Goal: Task Accomplishment & Management: Manage account settings

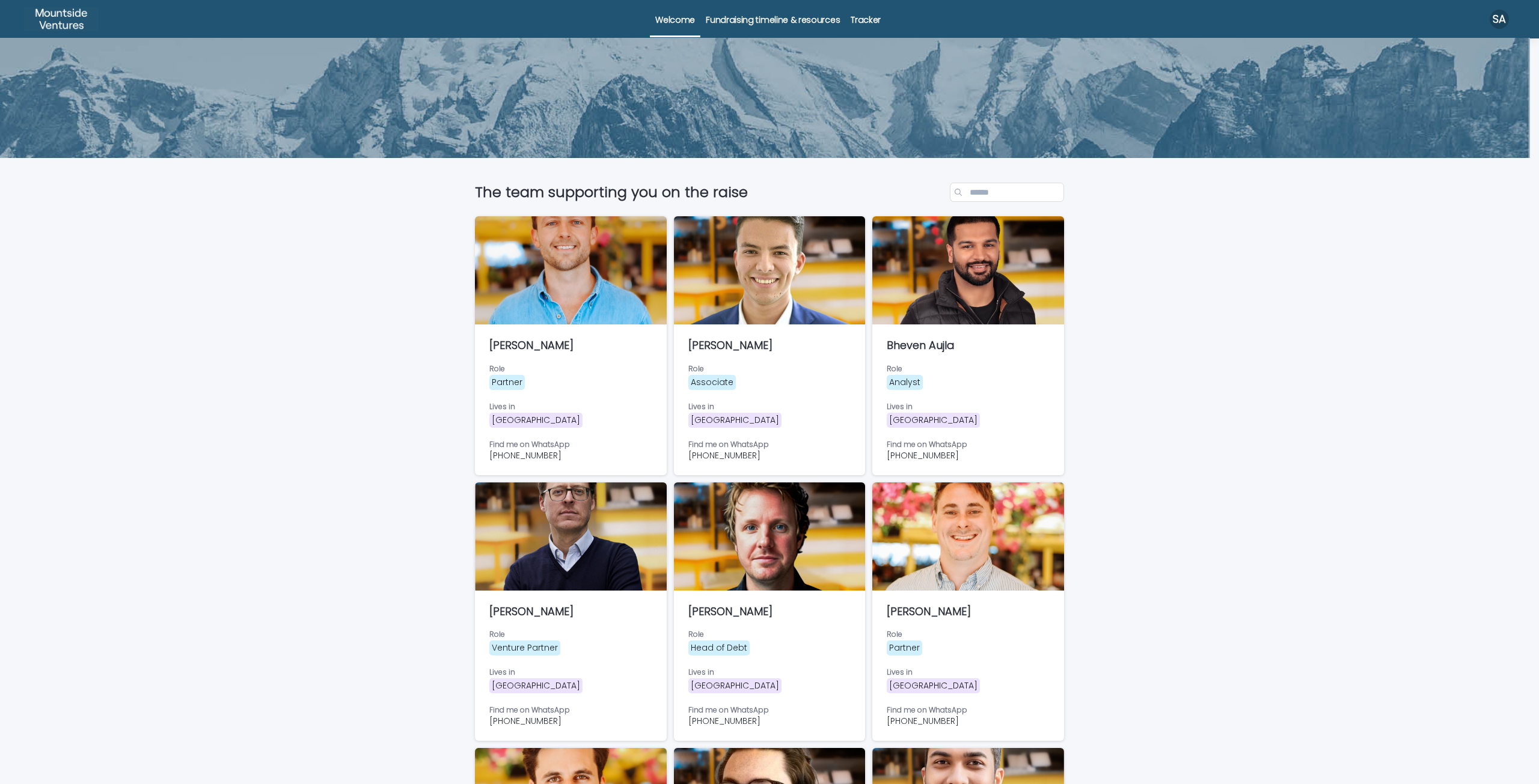
click at [877, 24] on div "Tracker" at bounding box center [865, 12] width 40 height 25
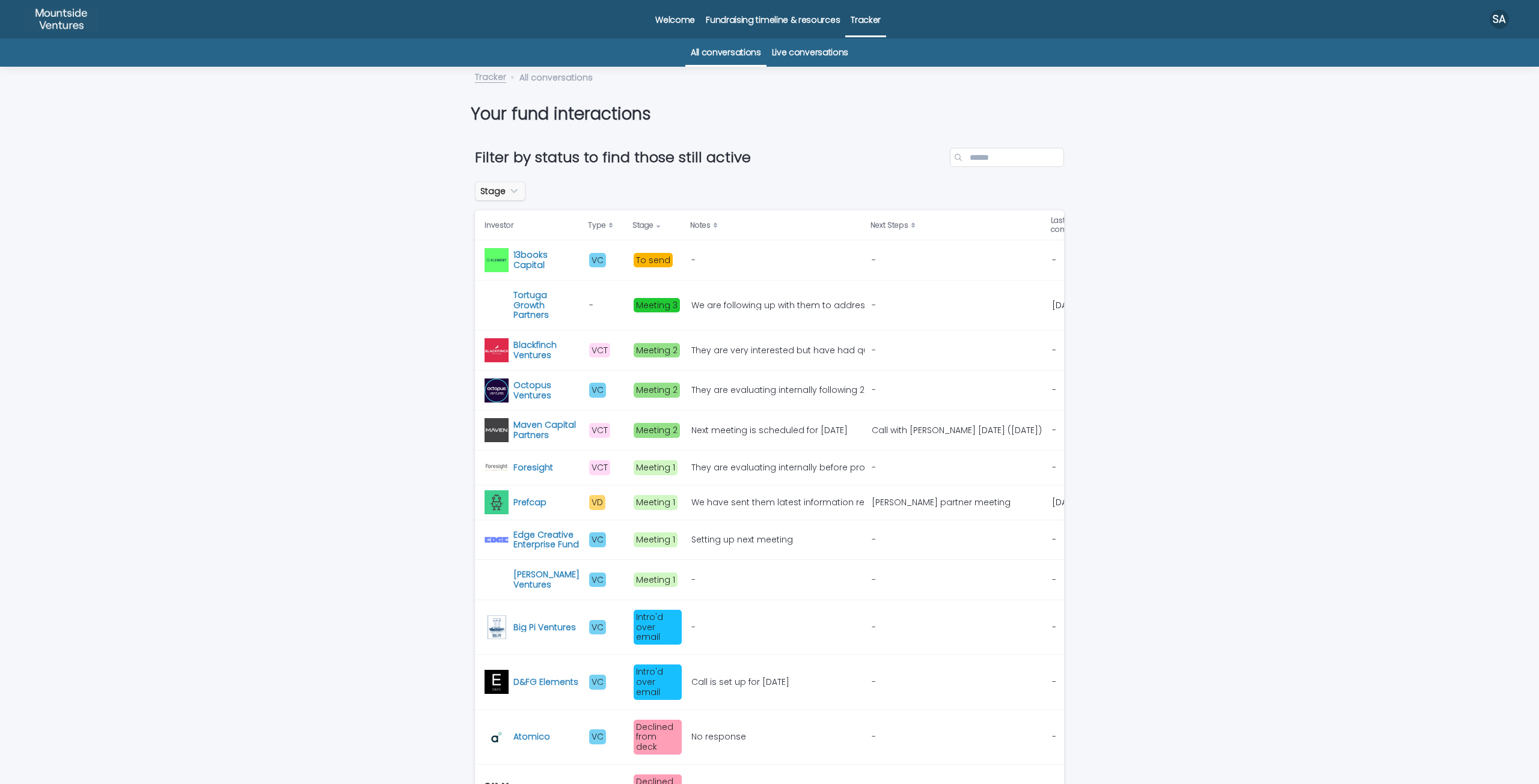
click at [503, 182] on button "Stage" at bounding box center [500, 191] width 50 height 19
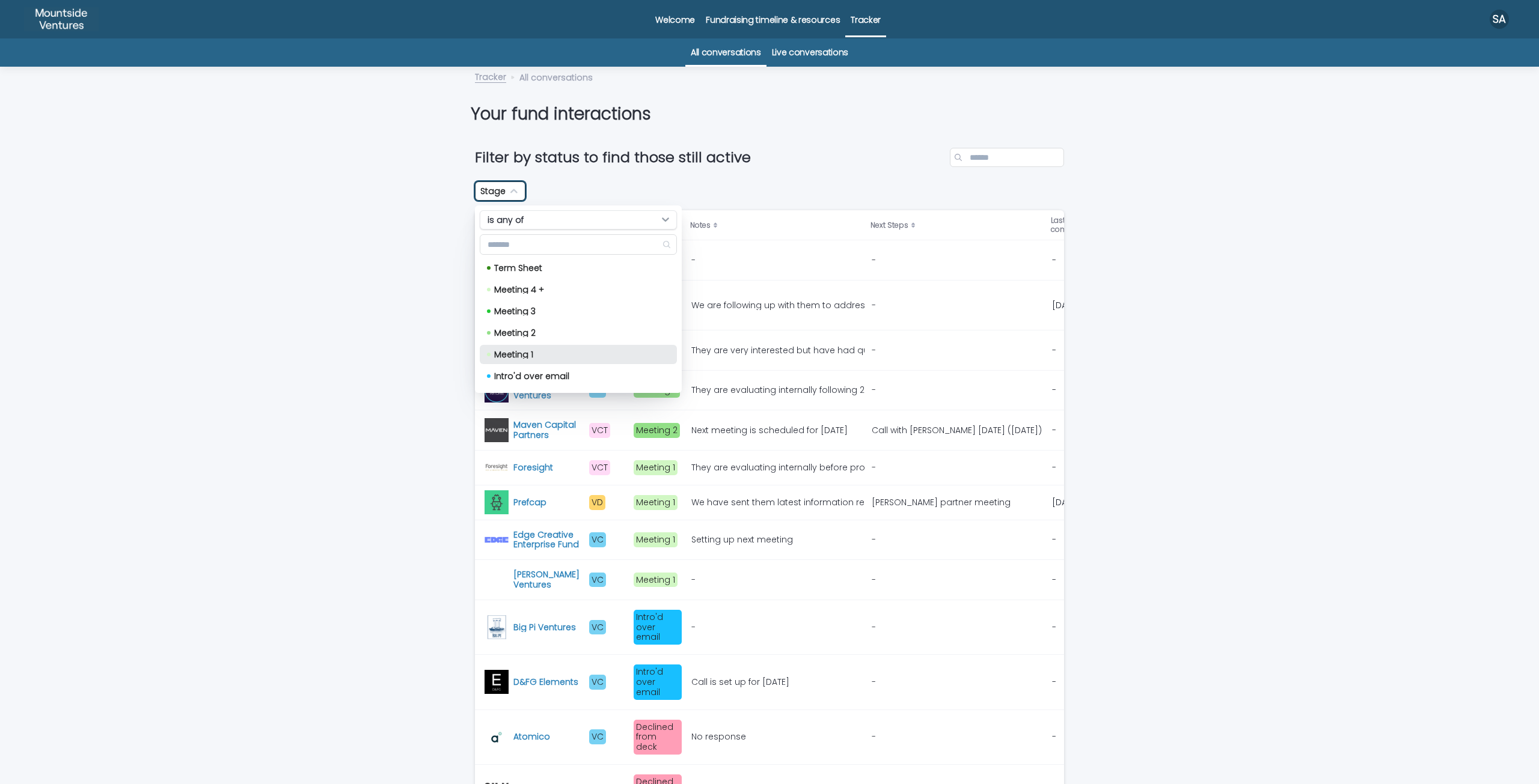
click at [540, 354] on p "Meeting 1" at bounding box center [576, 354] width 164 height 8
click at [537, 333] on p "Meeting 2" at bounding box center [576, 333] width 164 height 8
click at [536, 314] on p "Meeting 3" at bounding box center [576, 311] width 164 height 8
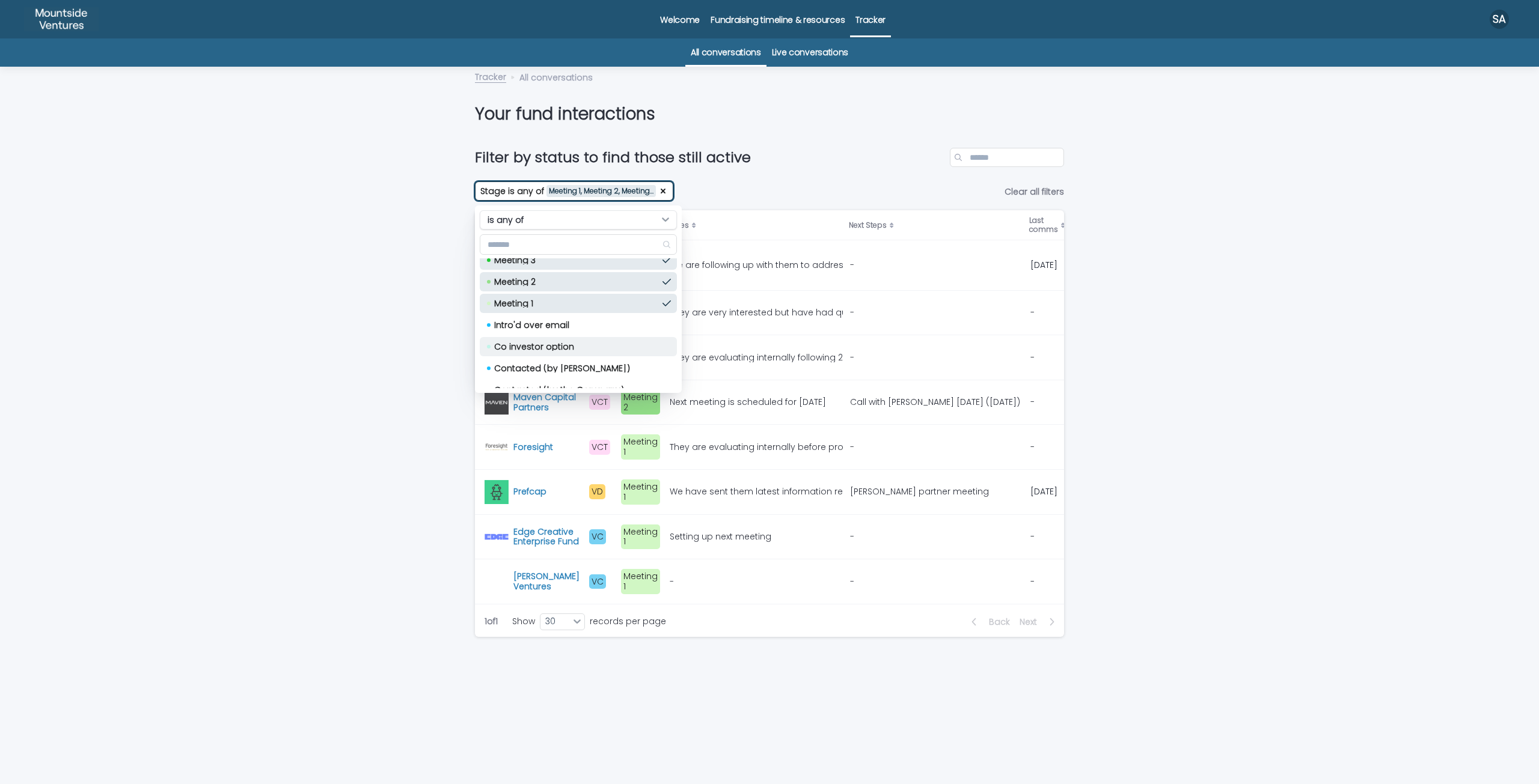
scroll to position [60, 0]
click at [550, 314] on p "Intro'd over email" at bounding box center [576, 316] width 164 height 8
click at [1180, 382] on div "Loading... Saving… Loading... Saving… Filter by status to find those still acti…" at bounding box center [769, 454] width 1539 height 660
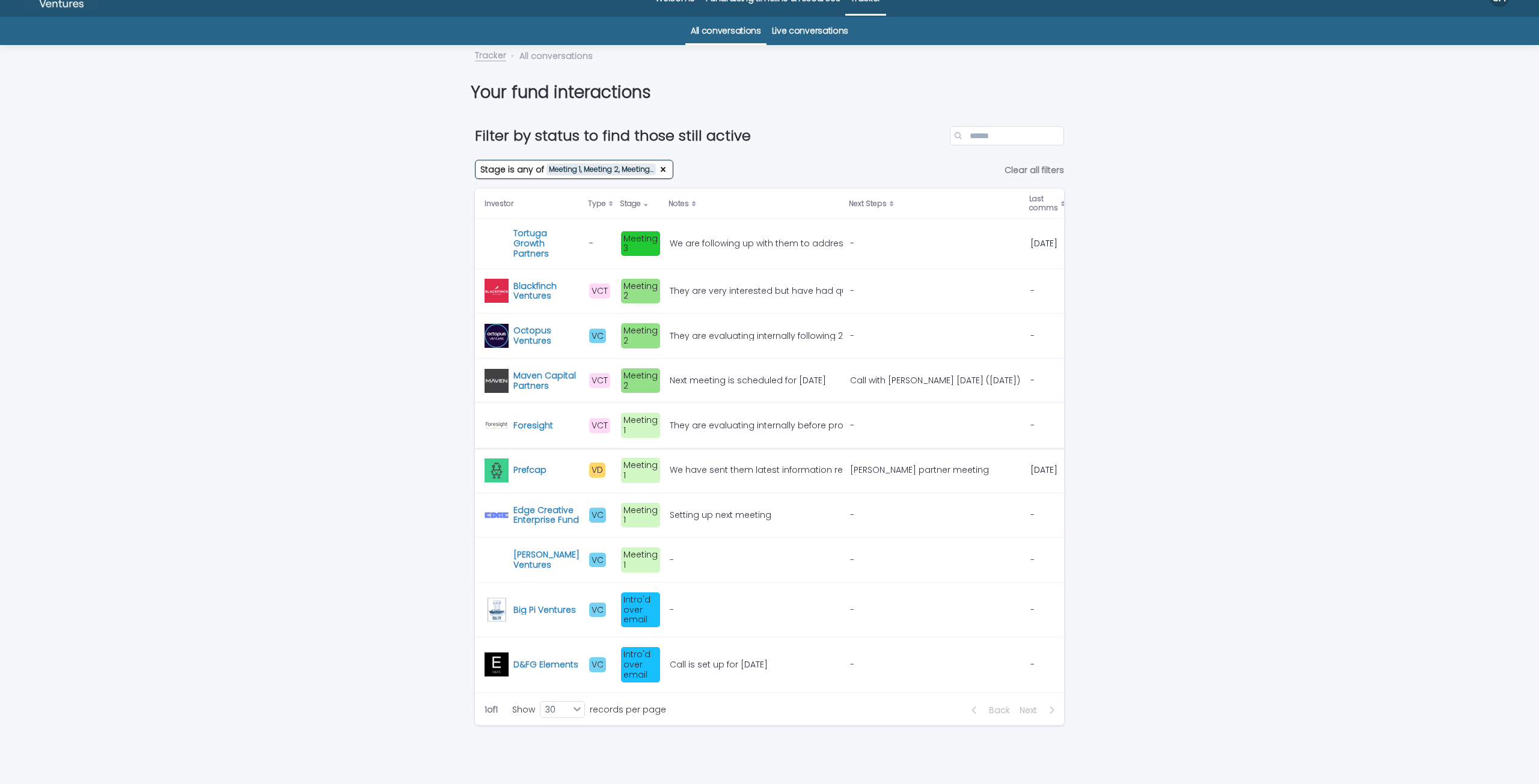
scroll to position [61, 0]
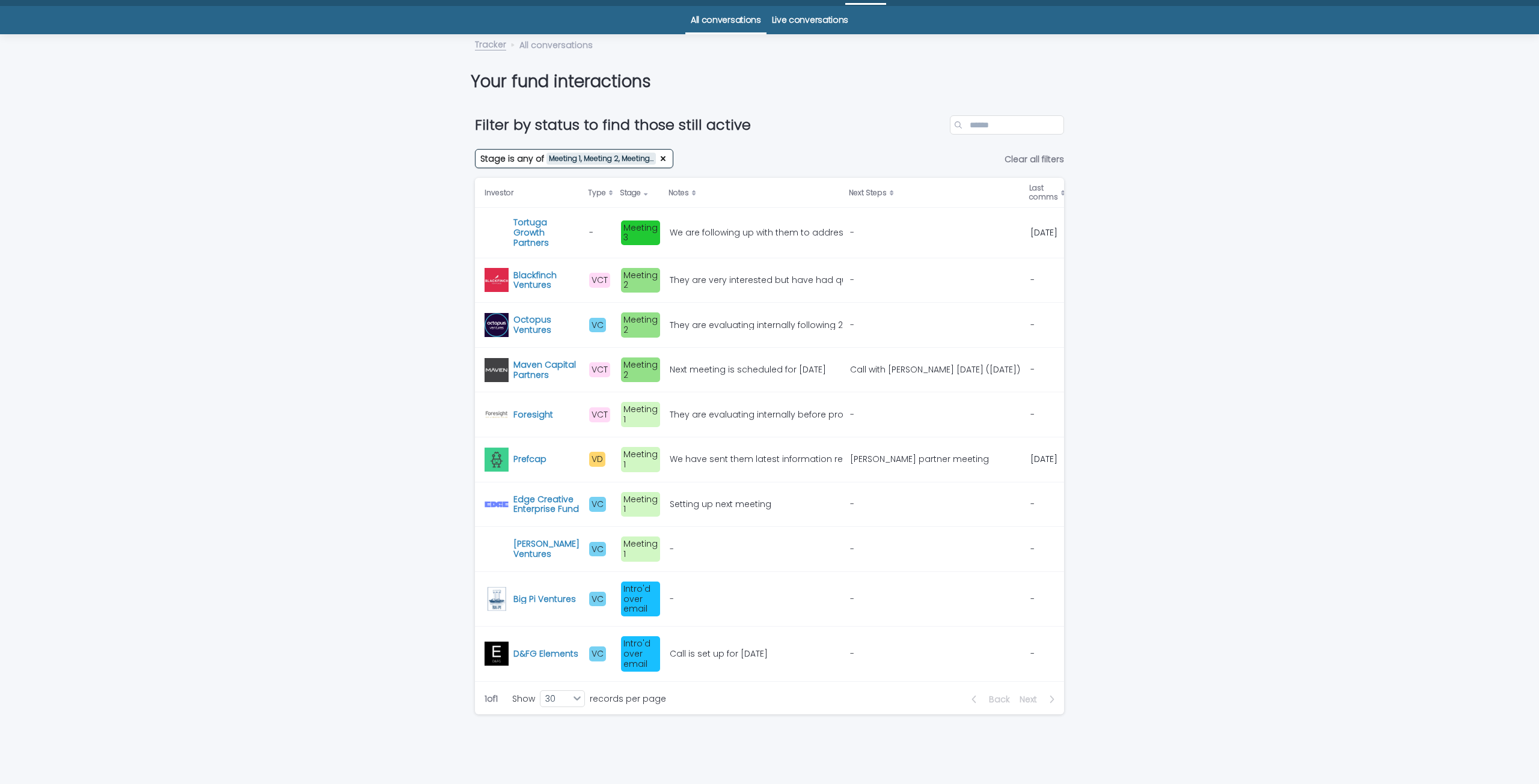
click at [714, 649] on div "Call is set up for [DATE]" at bounding box center [718, 654] width 98 height 11
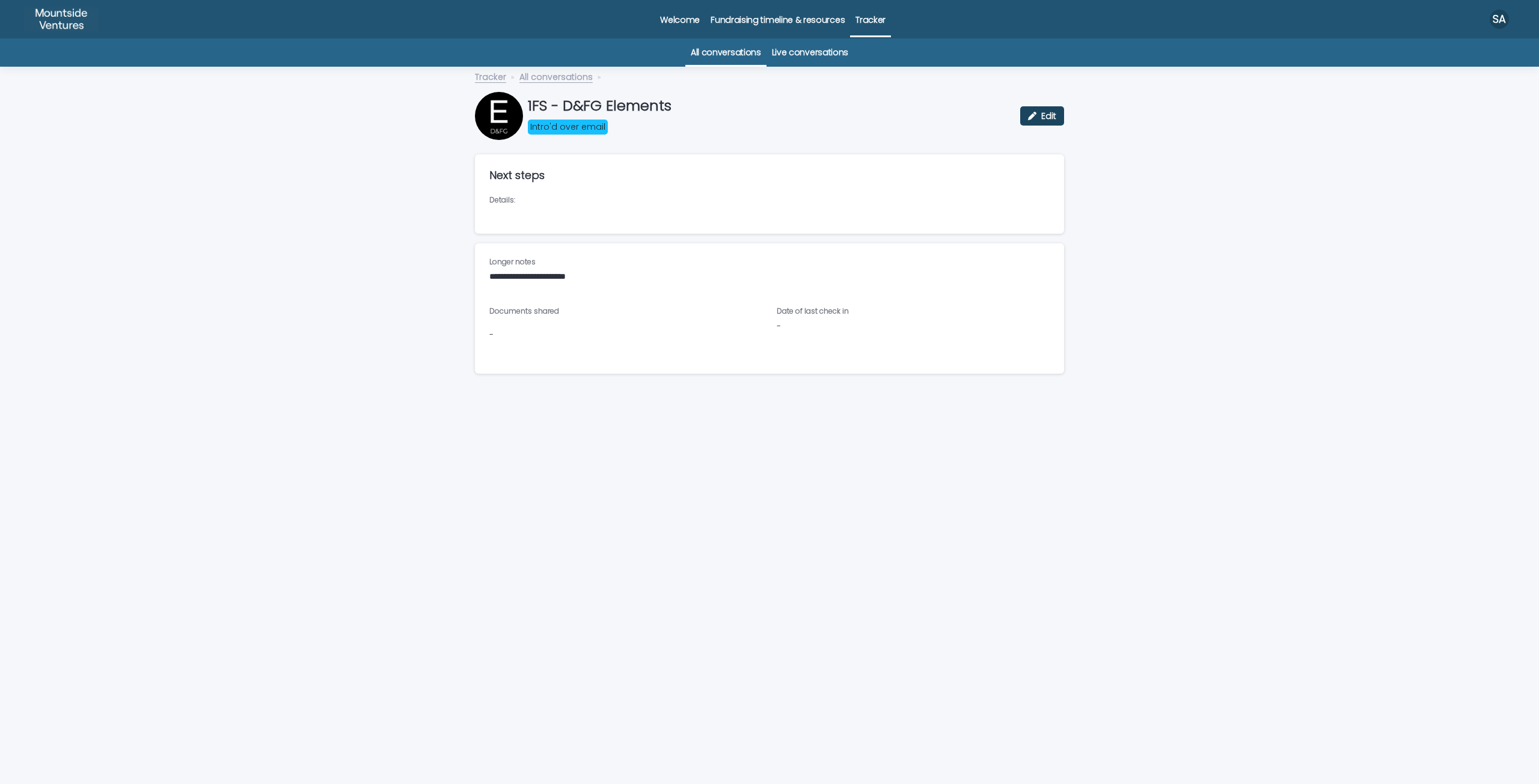
click at [1028, 114] on icon "button" at bounding box center [1032, 116] width 8 height 8
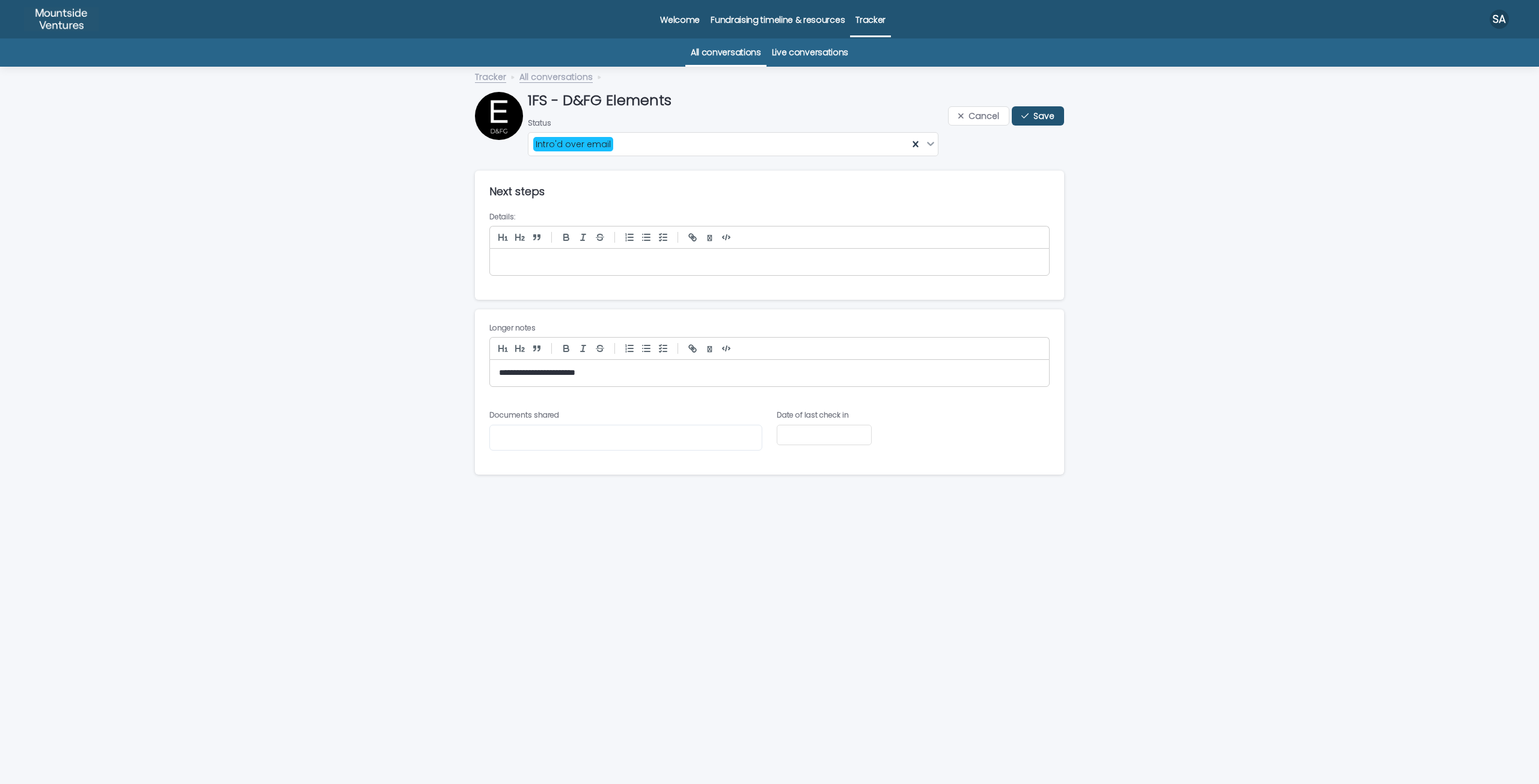
click at [542, 380] on div "**********" at bounding box center [769, 373] width 559 height 27
click at [542, 378] on p "**********" at bounding box center [769, 373] width 541 height 12
click at [716, 153] on div "Intro'd over email" at bounding box center [718, 144] width 380 height 18
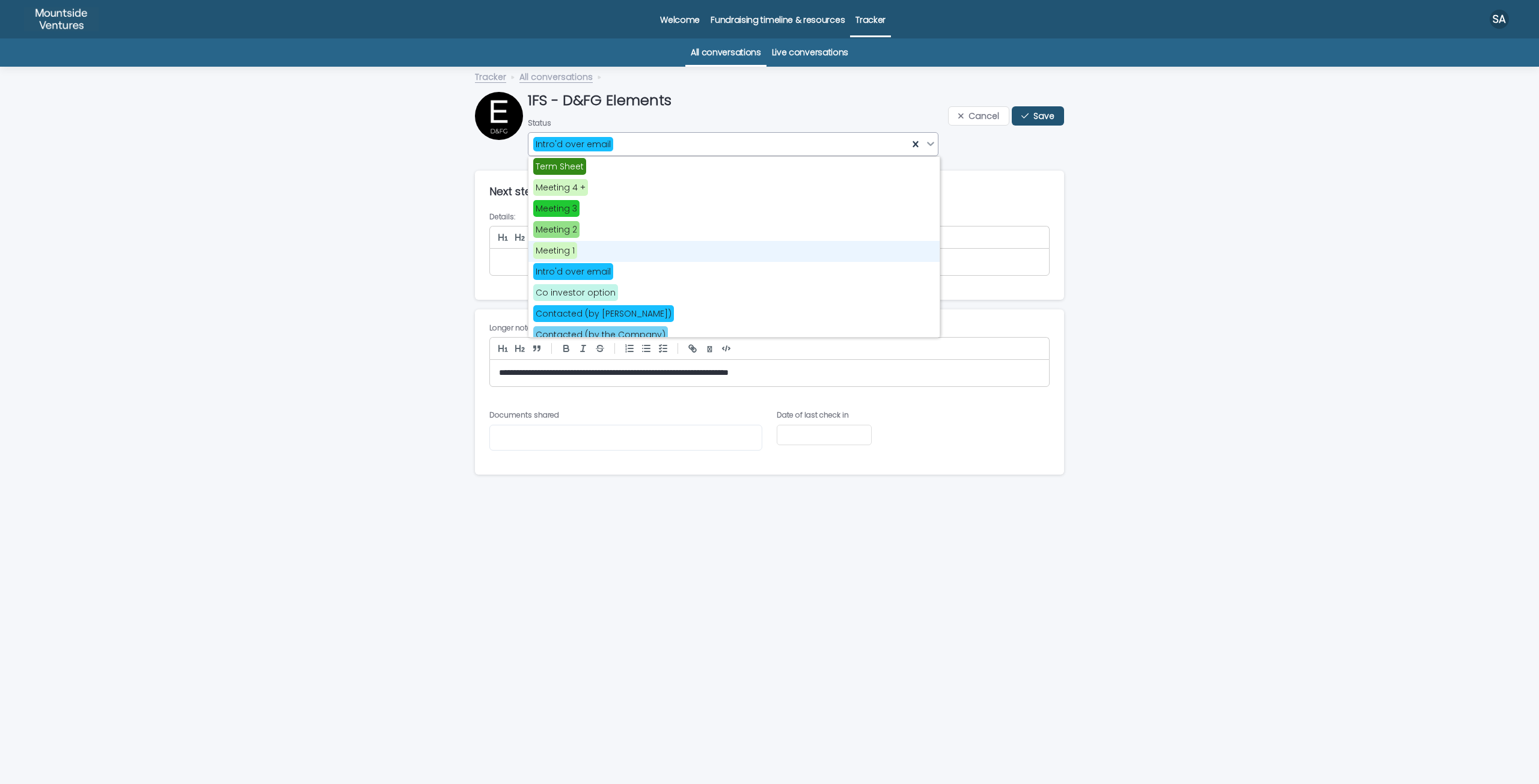
click at [631, 248] on div "Meeting 1" at bounding box center [734, 252] width 411 height 21
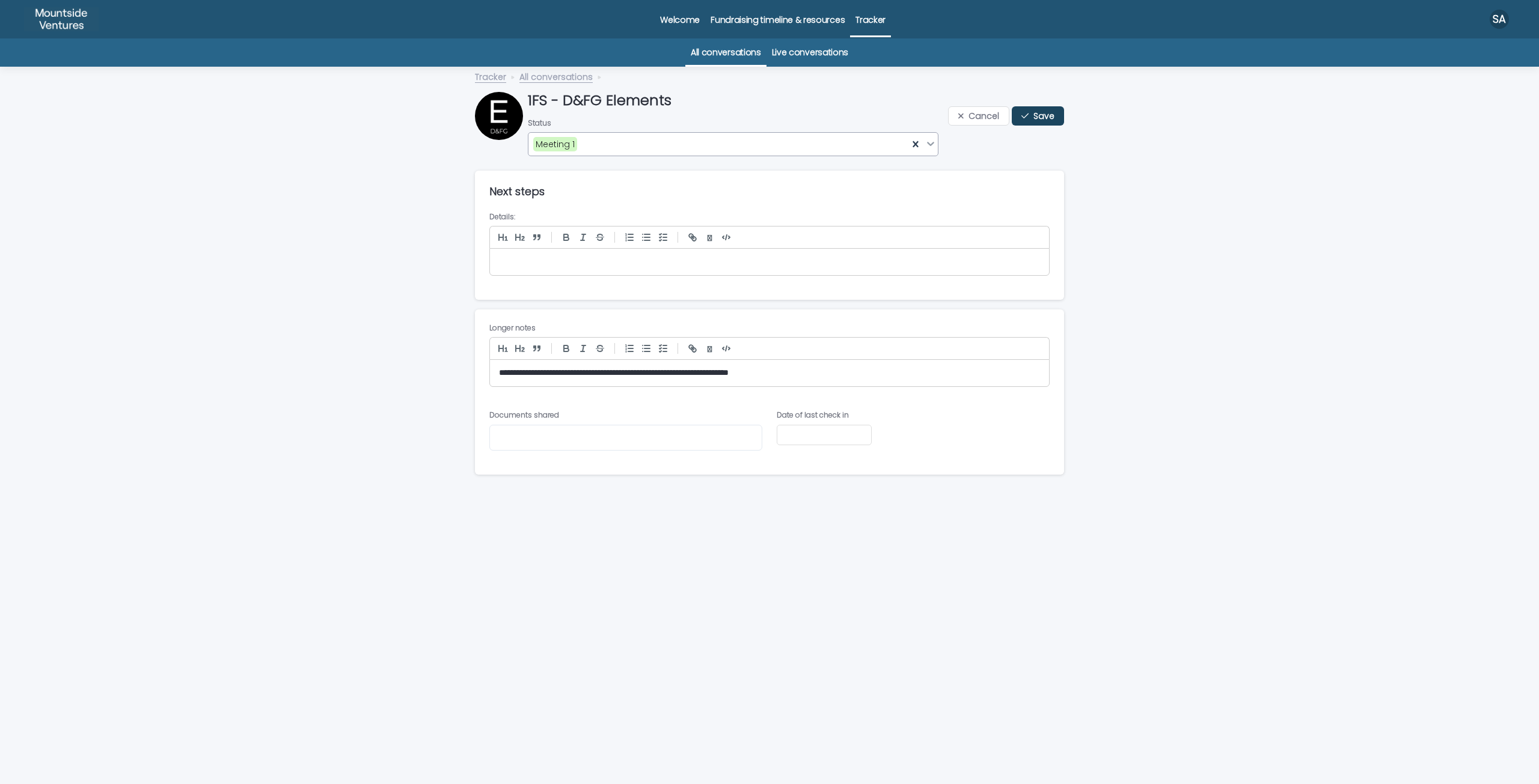
click at [1047, 120] on span "Save" at bounding box center [1044, 116] width 21 height 8
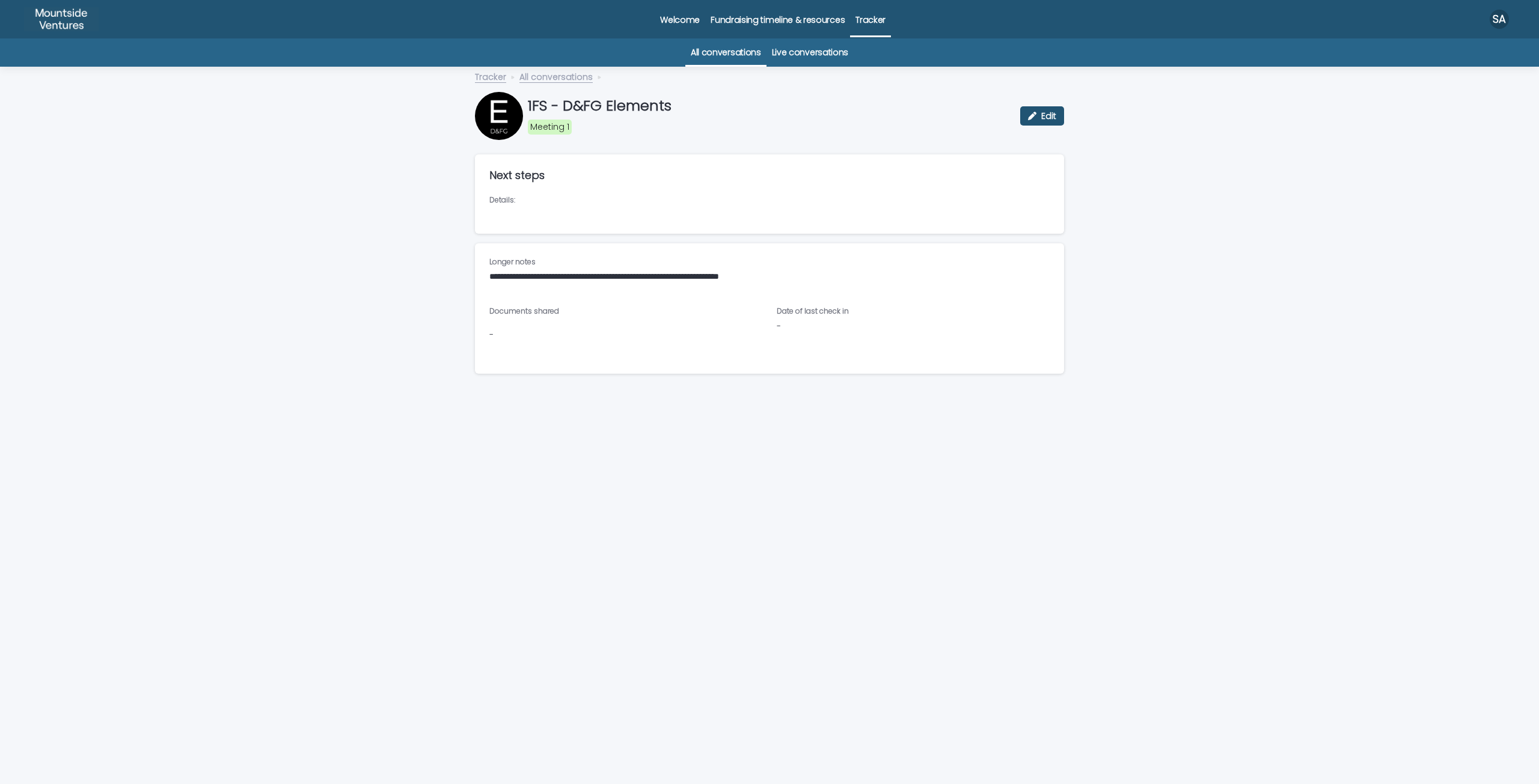
click at [818, 58] on link "Live conversations" at bounding box center [810, 53] width 76 height 28
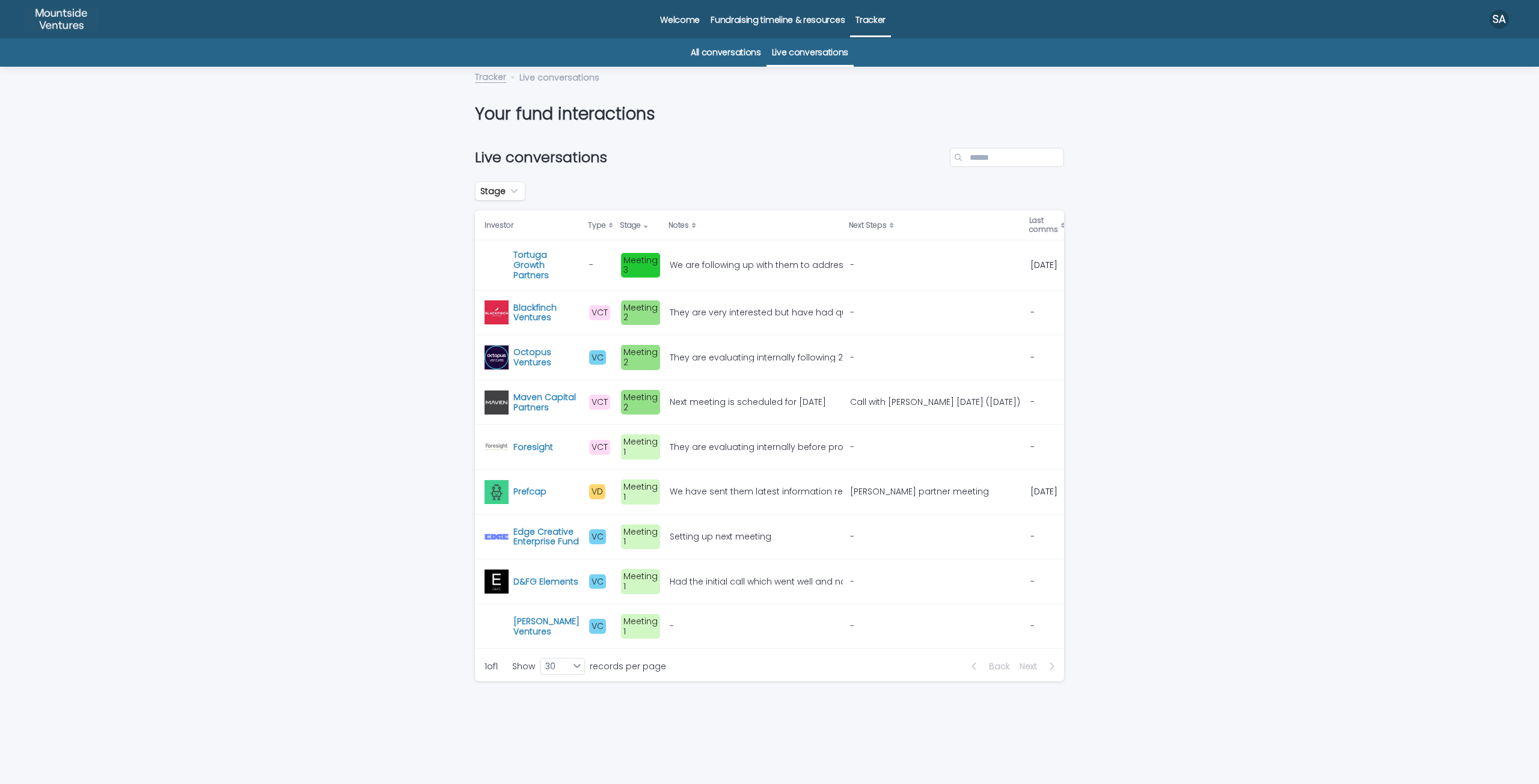
click at [670, 631] on p at bounding box center [755, 626] width 171 height 11
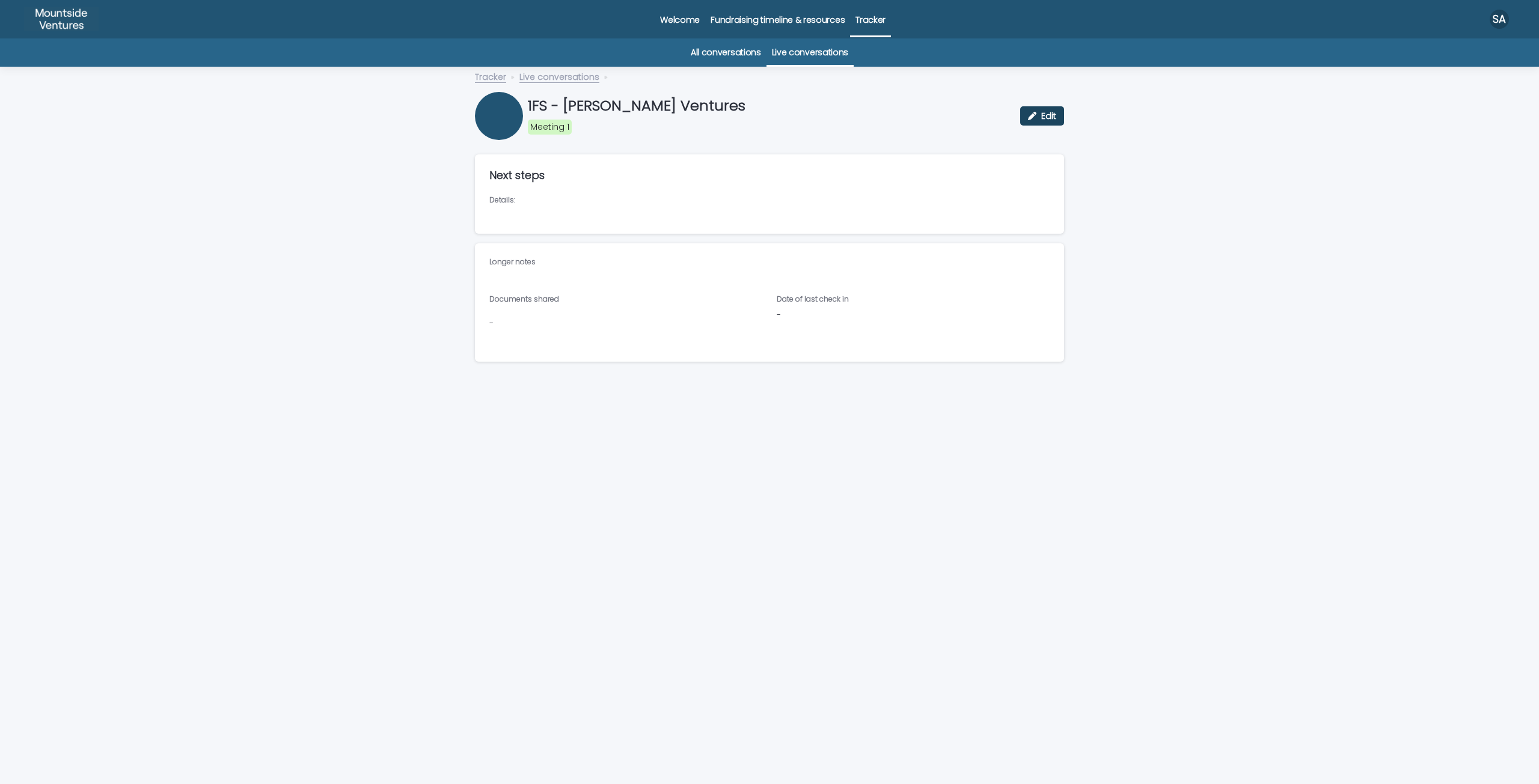
click at [1031, 117] on icon "button" at bounding box center [1032, 116] width 8 height 8
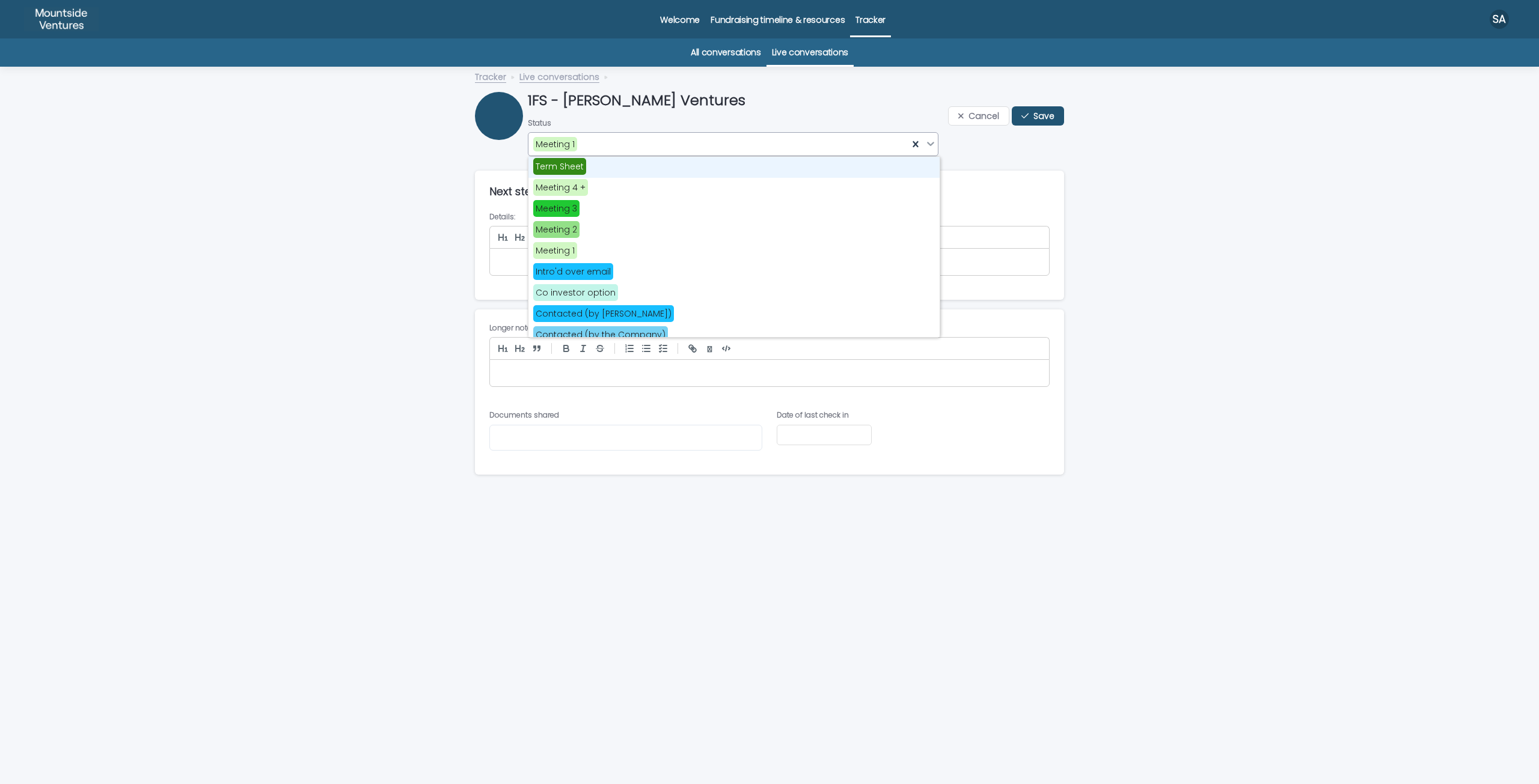
click at [609, 147] on div "Meeting 1" at bounding box center [718, 144] width 380 height 18
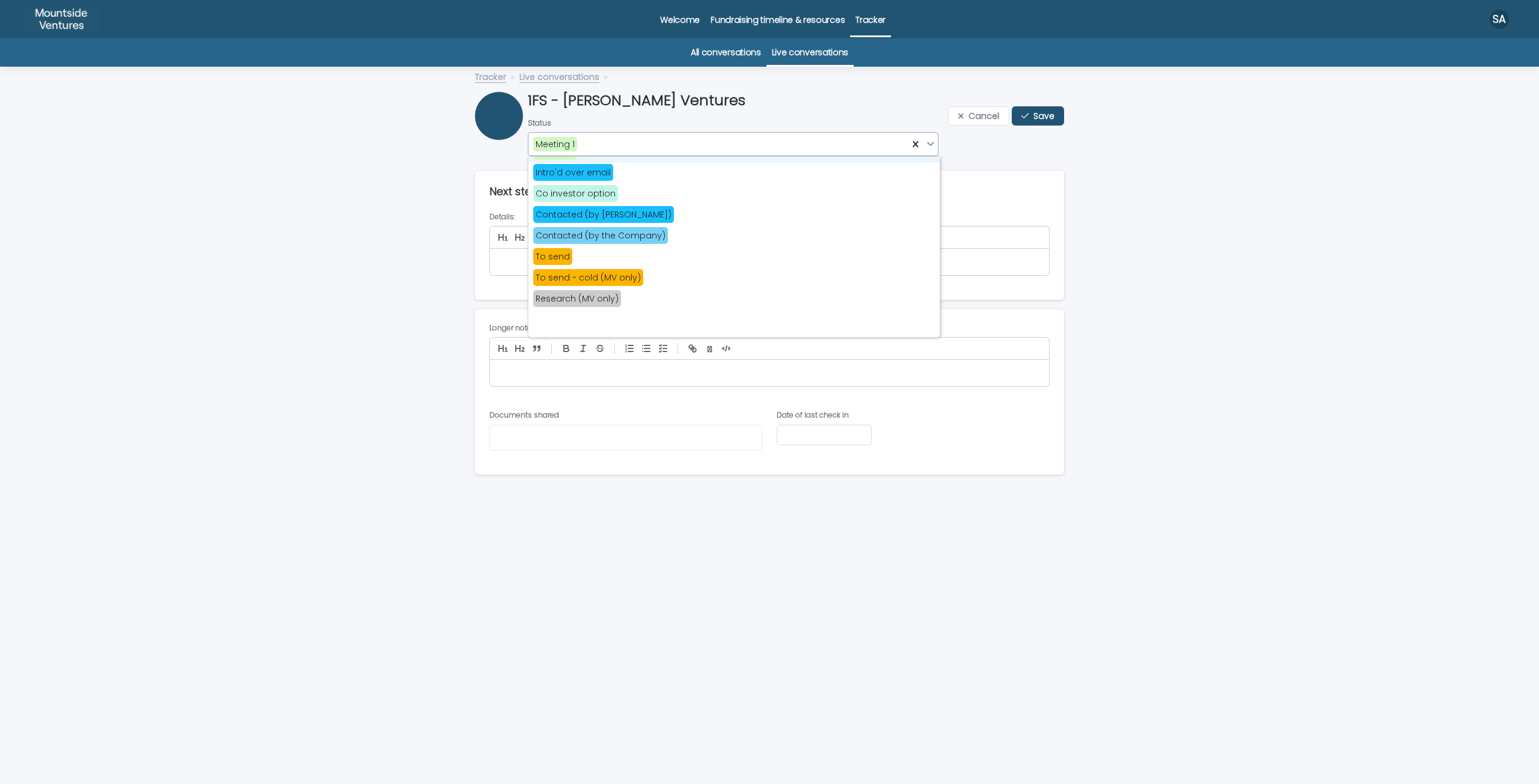
scroll to position [180, 0]
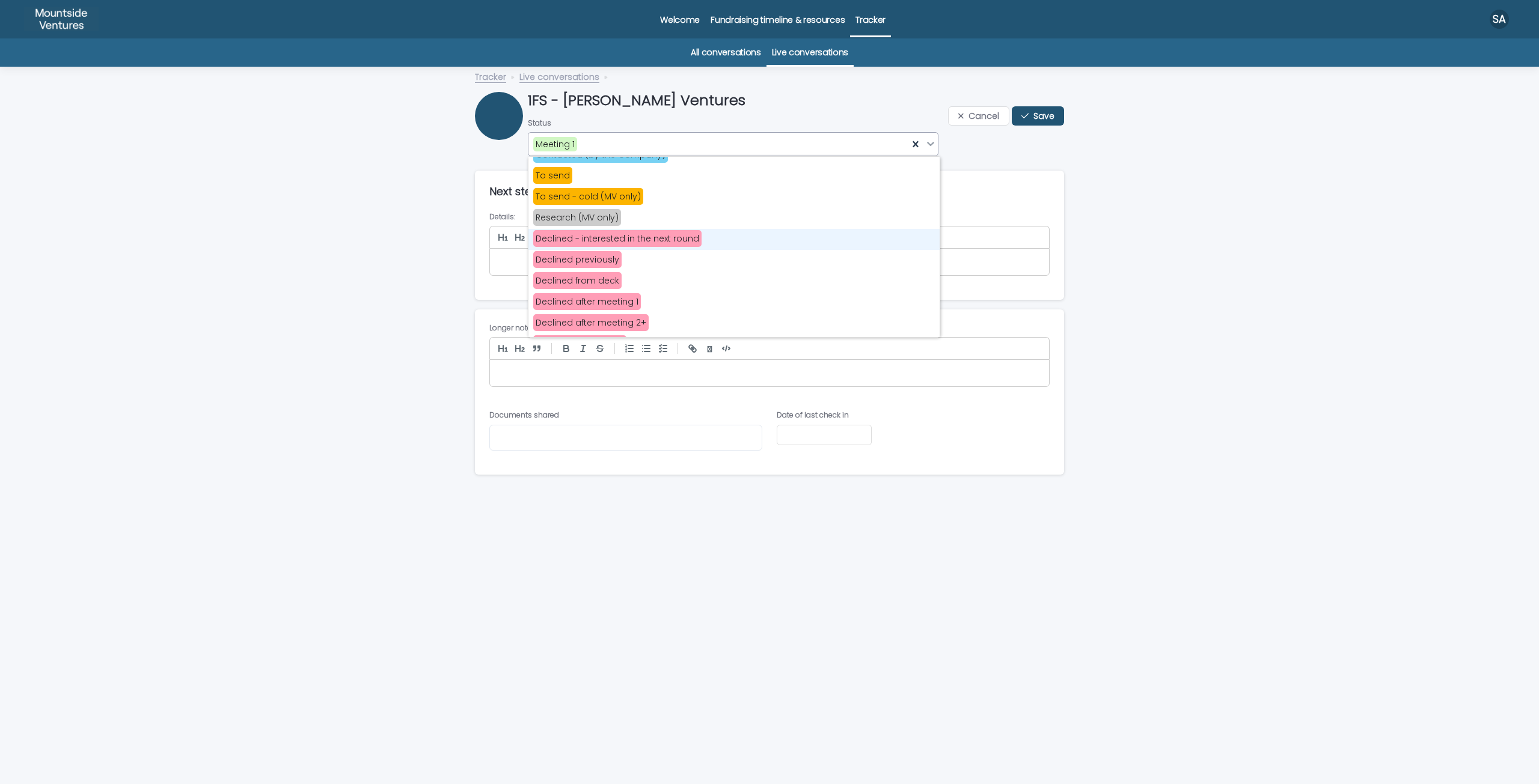
drag, startPoint x: 640, startPoint y: 253, endPoint x: 648, endPoint y: 242, distance: 13.6
click at [648, 242] on span "Declined - interested in the next round" at bounding box center [618, 238] width 168 height 17
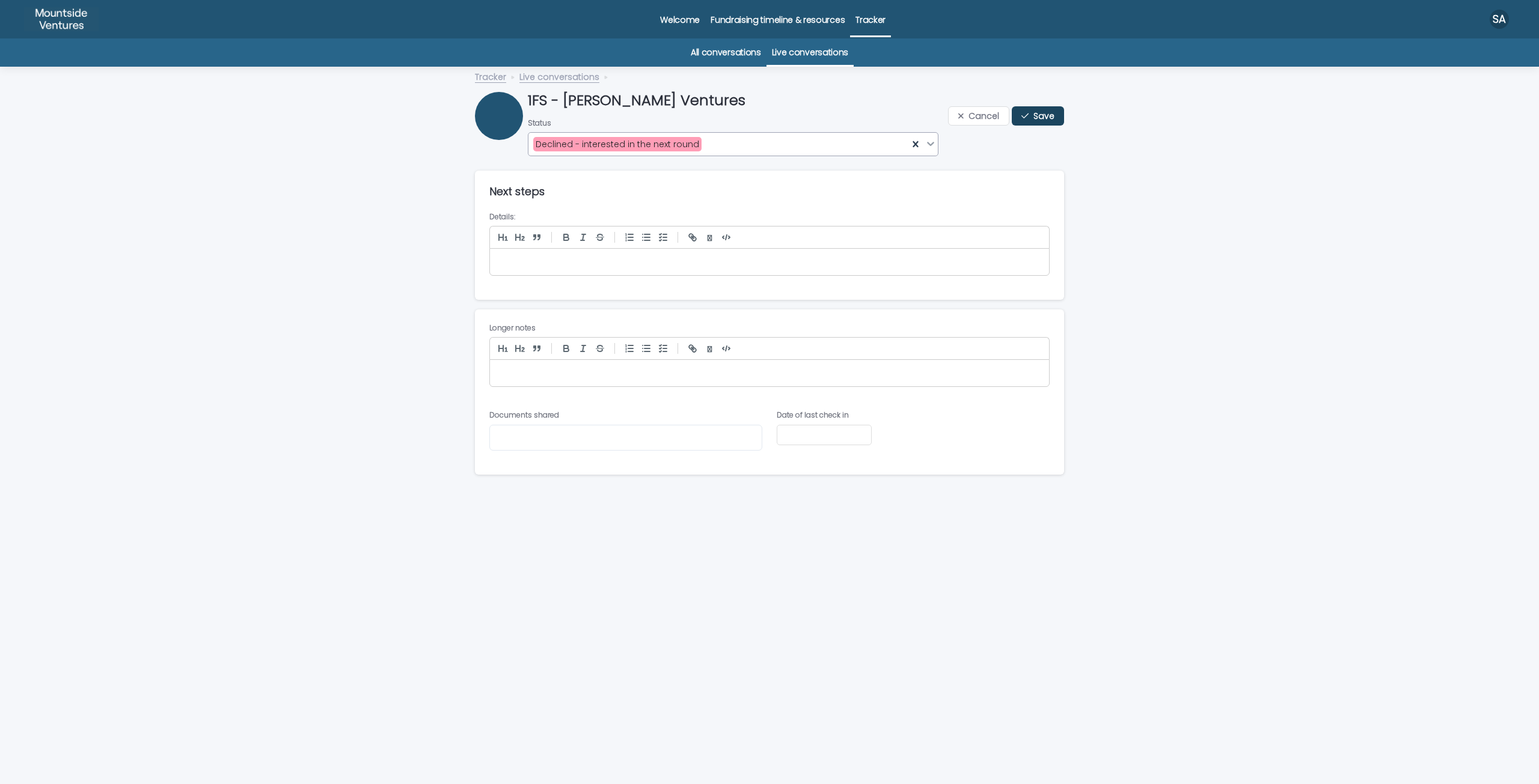
click at [1037, 119] on span "Save" at bounding box center [1044, 116] width 21 height 8
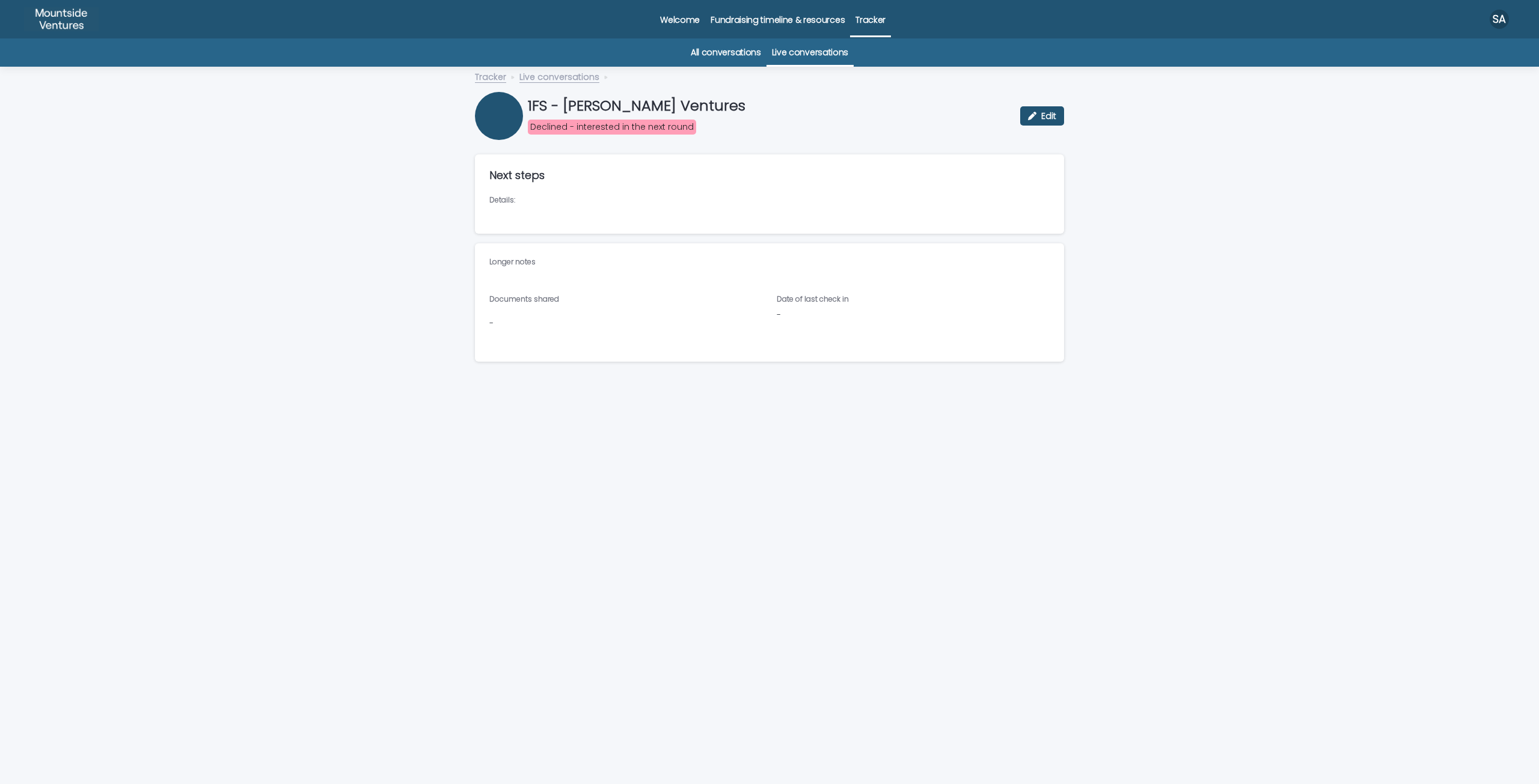
click at [793, 50] on link "Live conversations" at bounding box center [810, 53] width 76 height 28
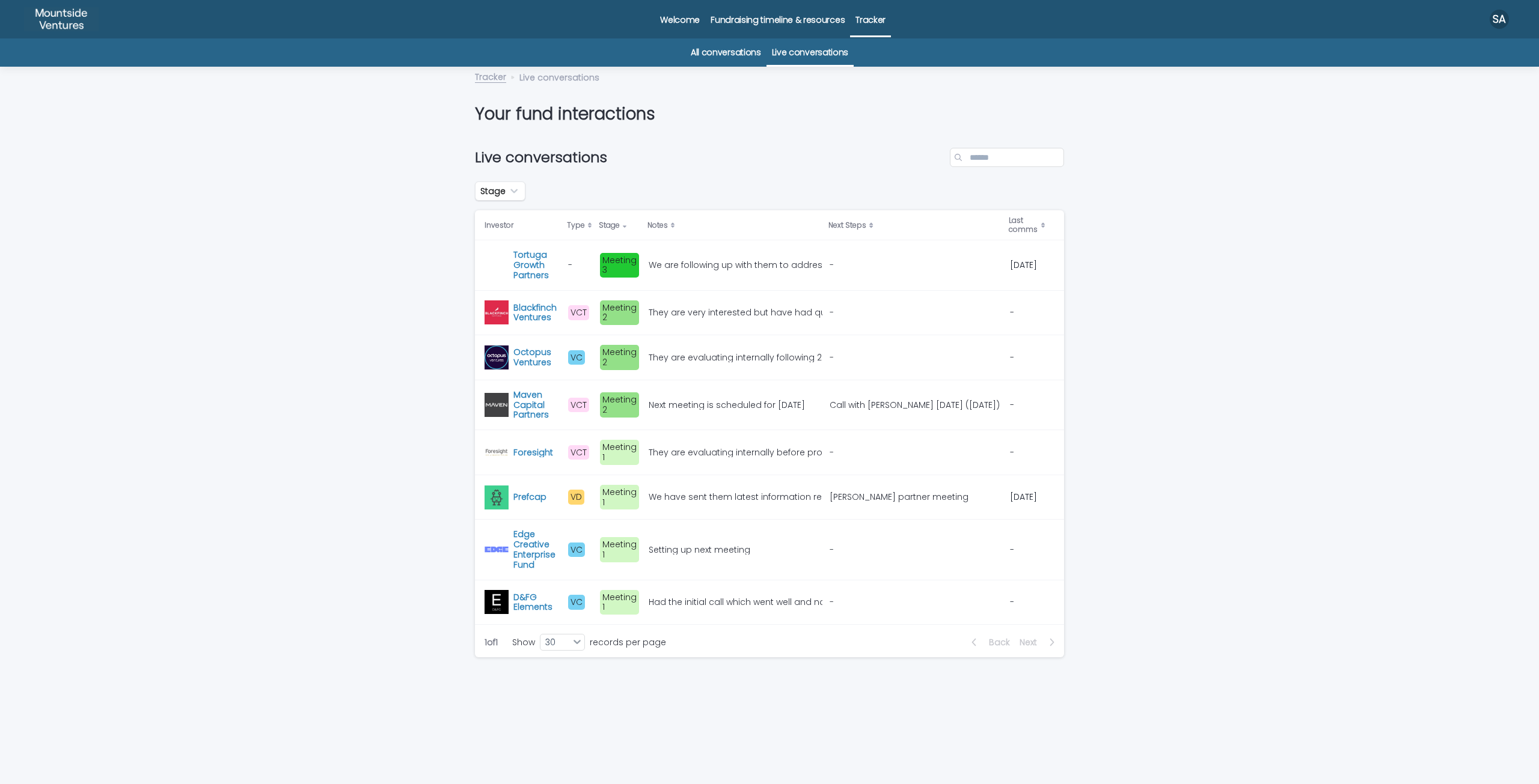
click at [704, 388] on td "Next meeting is scheduled for [DATE] Next meeting is scheduled for [DATE]" at bounding box center [733, 405] width 181 height 50
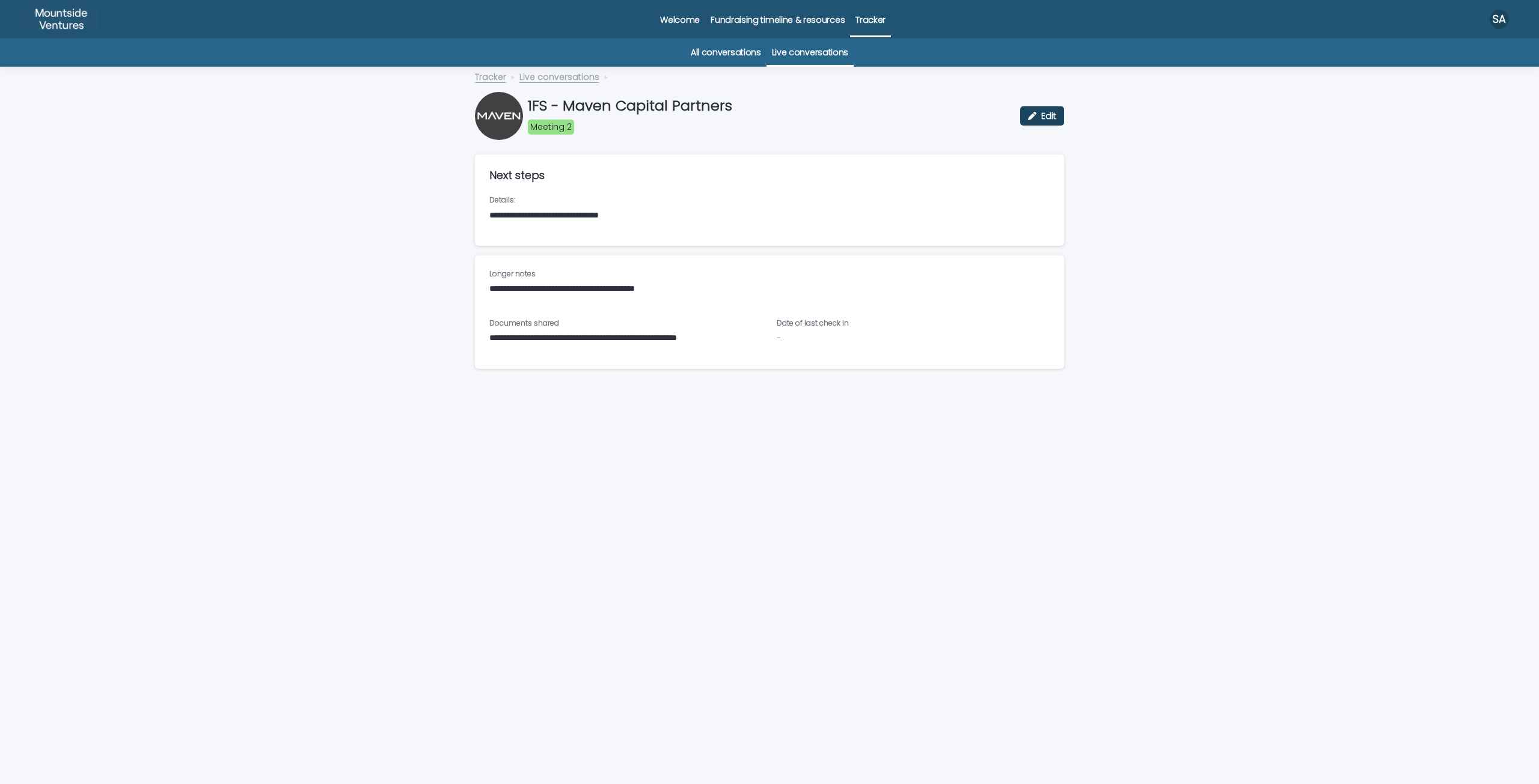
click at [1044, 112] on span "Edit" at bounding box center [1048, 116] width 15 height 8
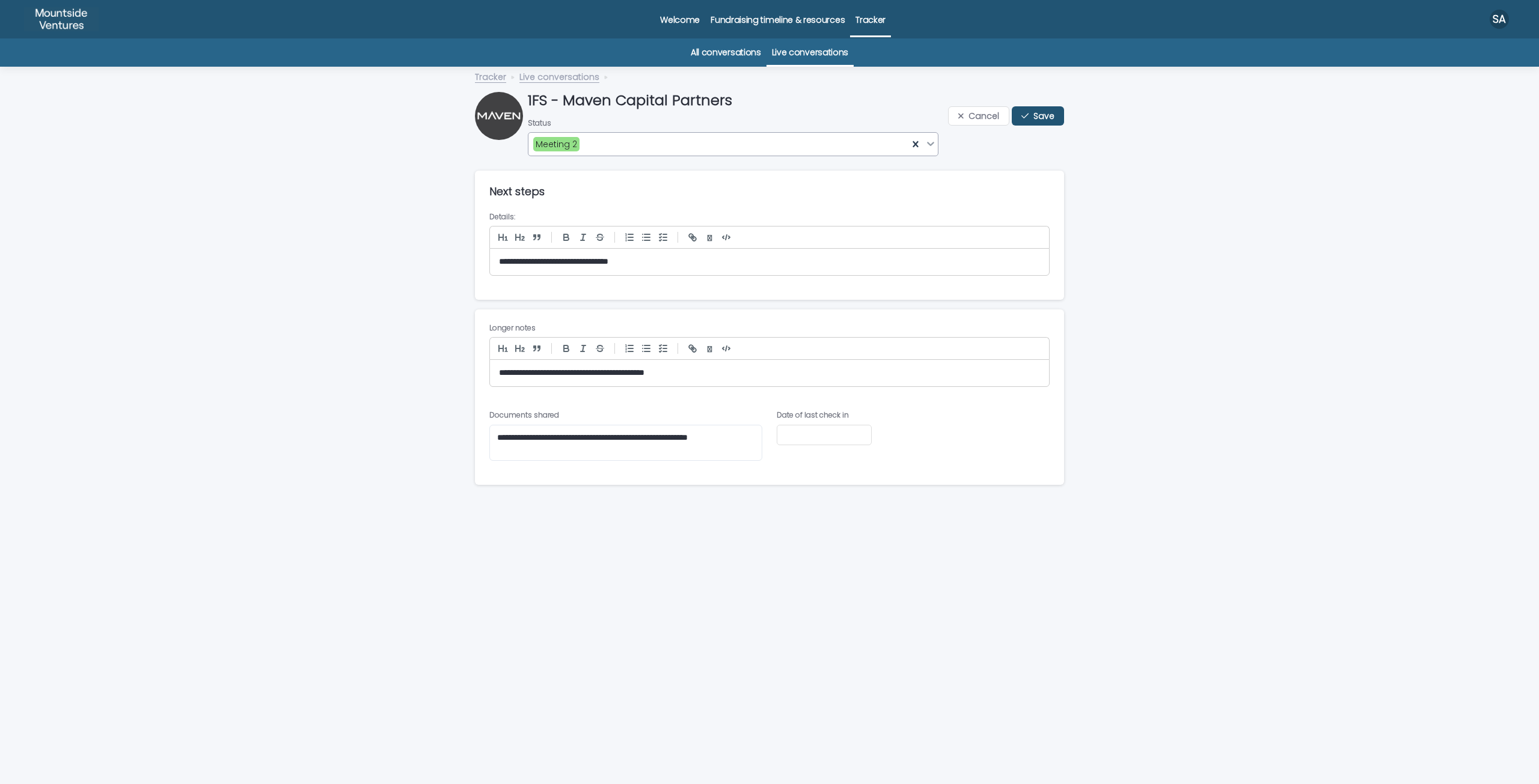
click at [680, 140] on div "Meeting 2" at bounding box center [718, 144] width 380 height 18
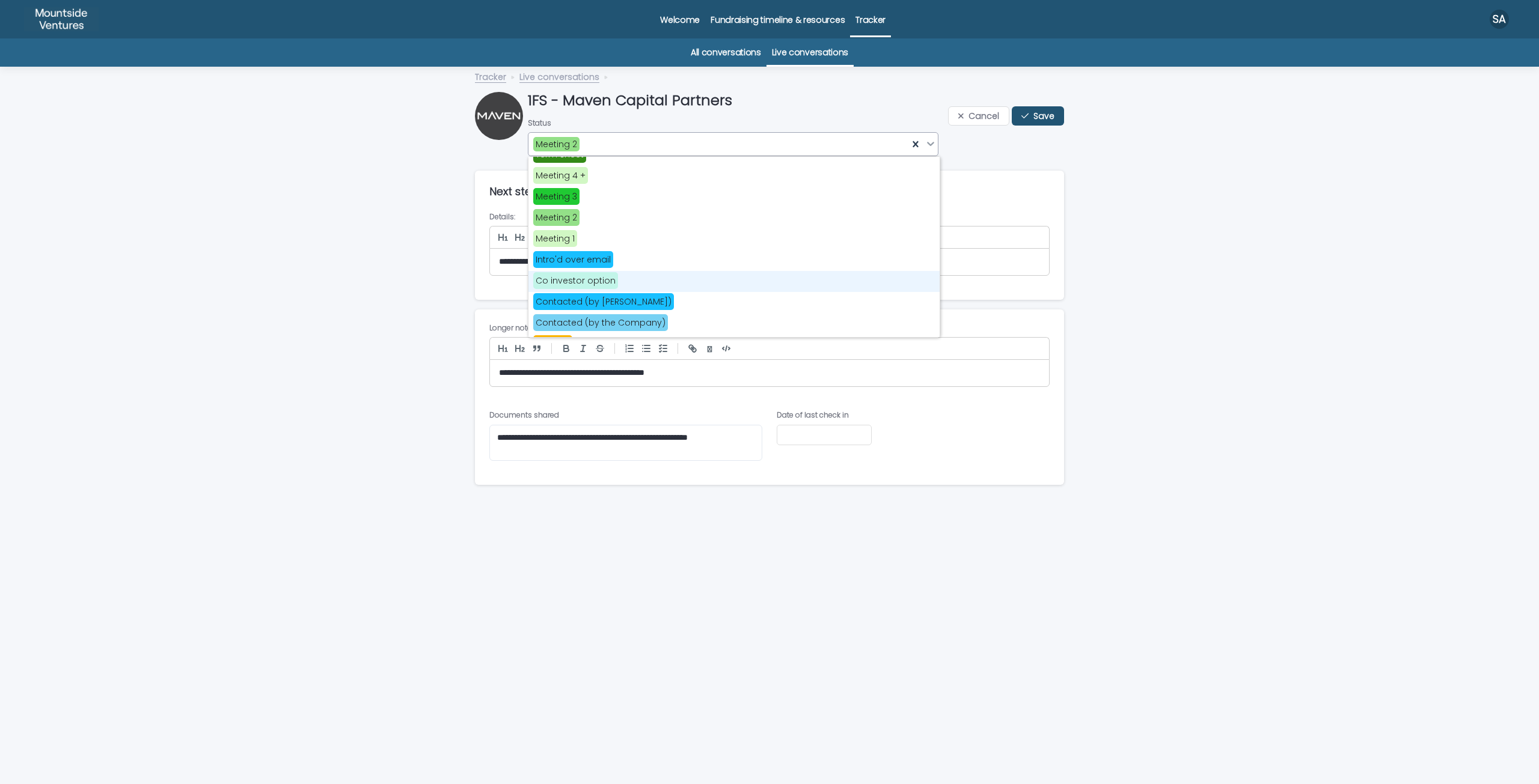
scroll to position [240, 0]
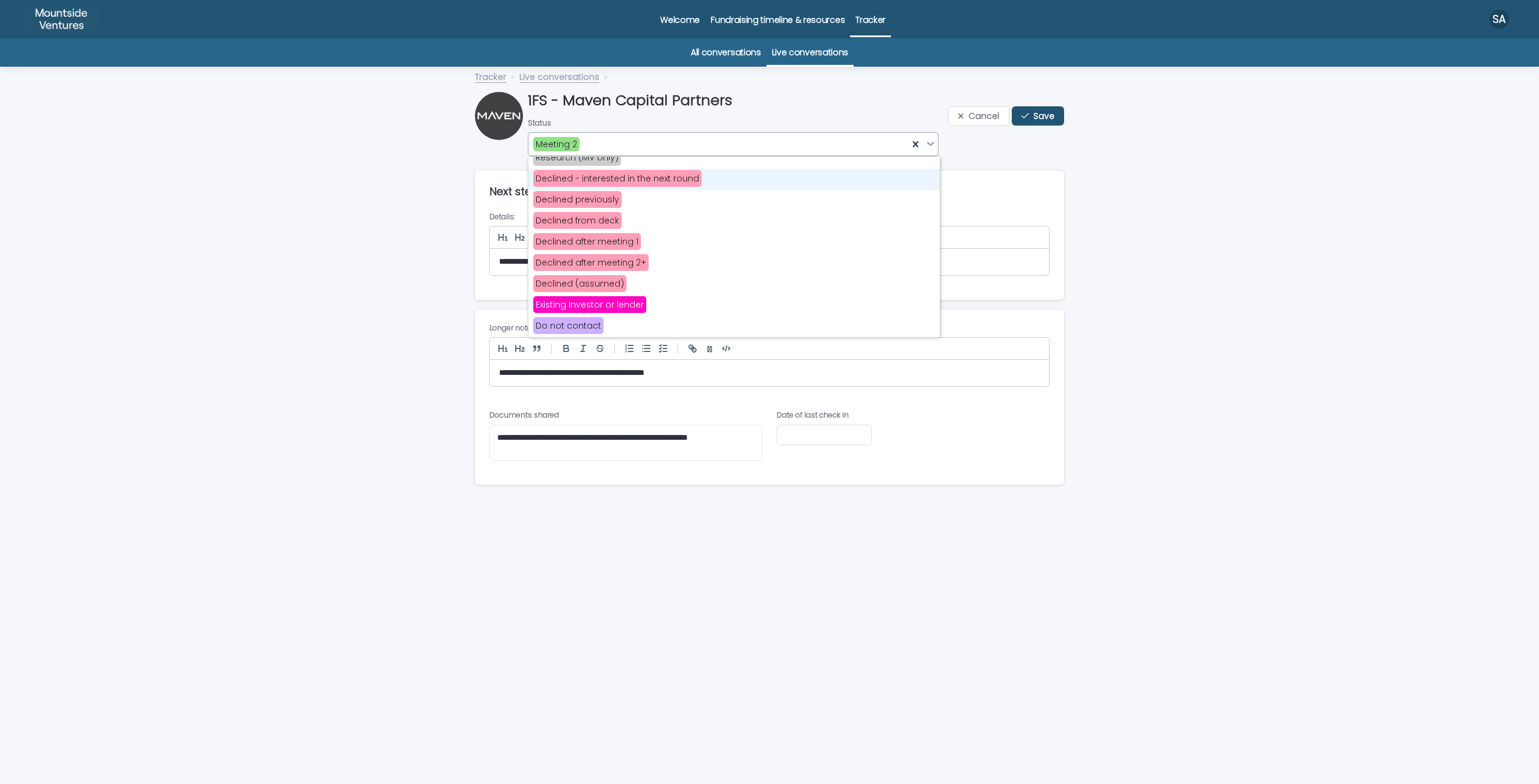
click at [652, 182] on span "Declined - interested in the next round" at bounding box center [618, 178] width 168 height 17
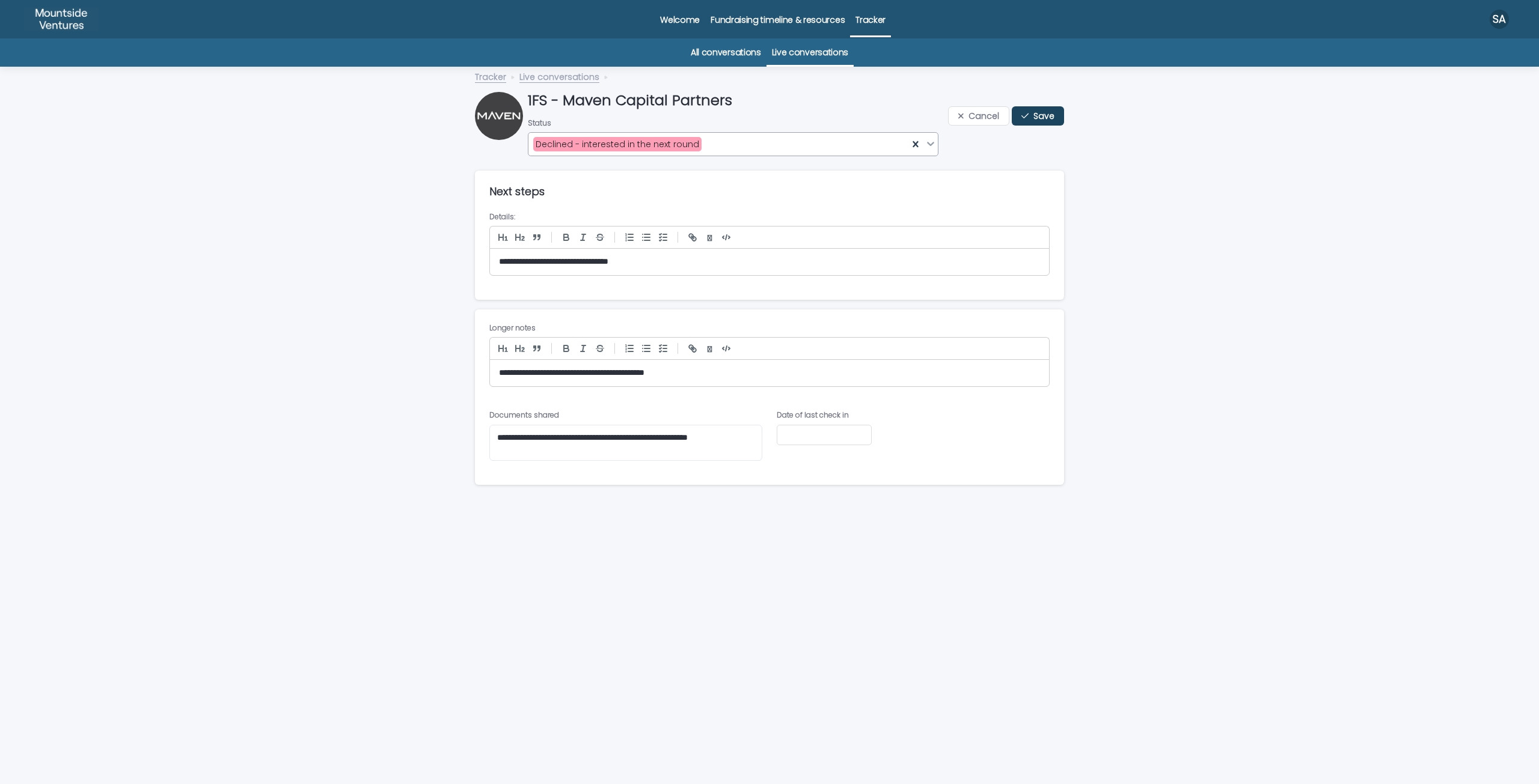
click at [1035, 114] on span "Save" at bounding box center [1044, 116] width 21 height 8
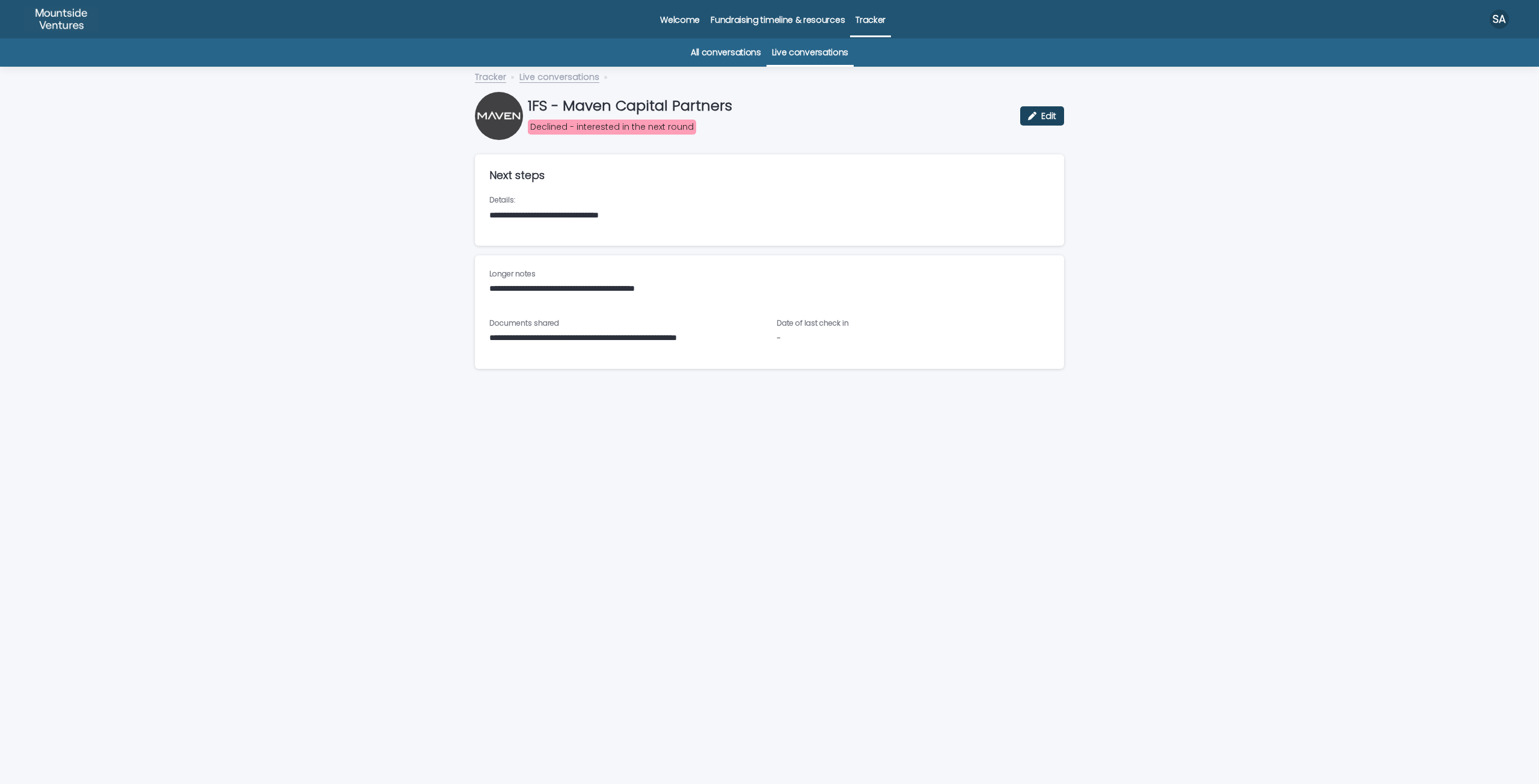
click at [1031, 108] on button "Edit" at bounding box center [1042, 116] width 44 height 19
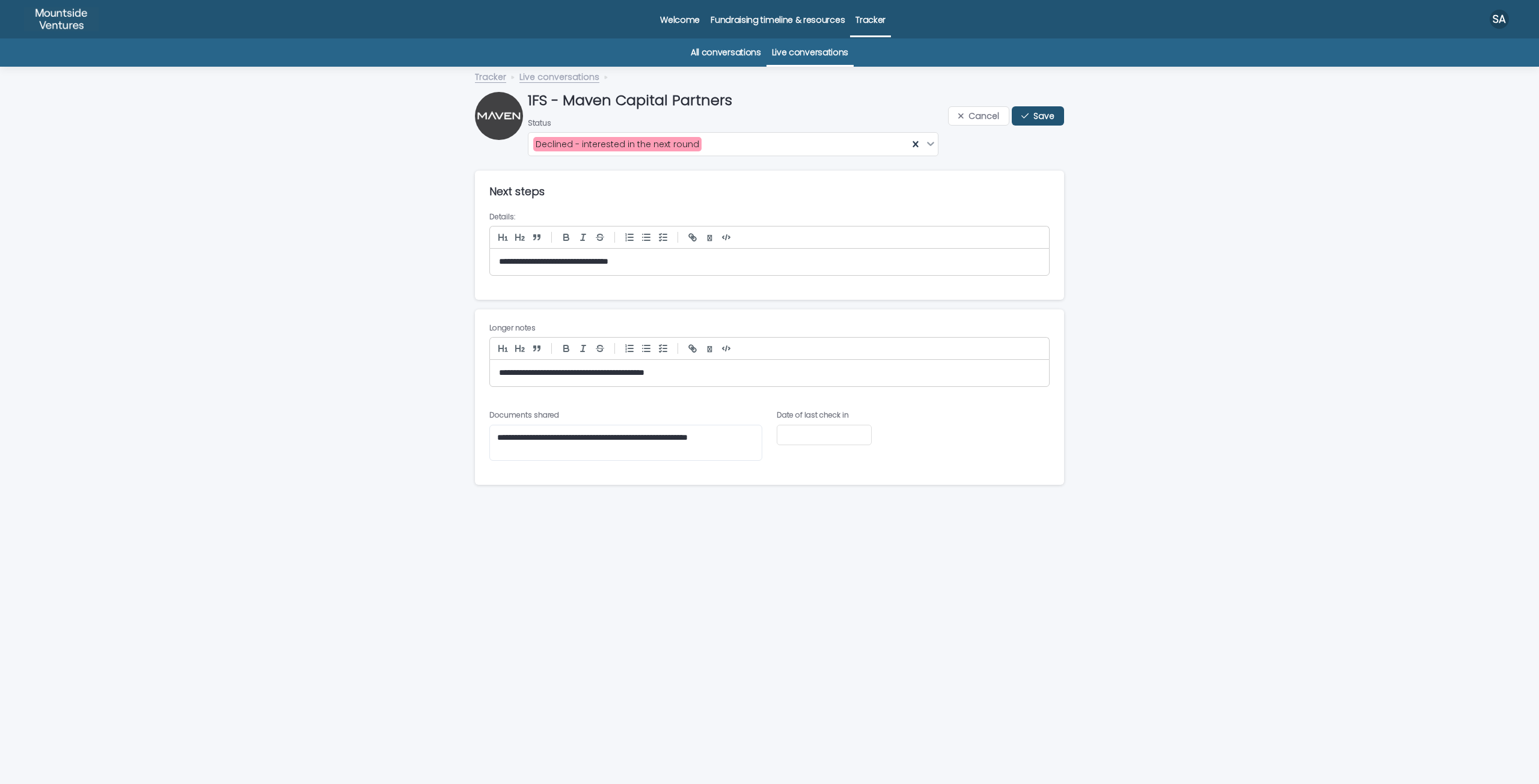
click at [646, 375] on p "**********" at bounding box center [769, 373] width 541 height 12
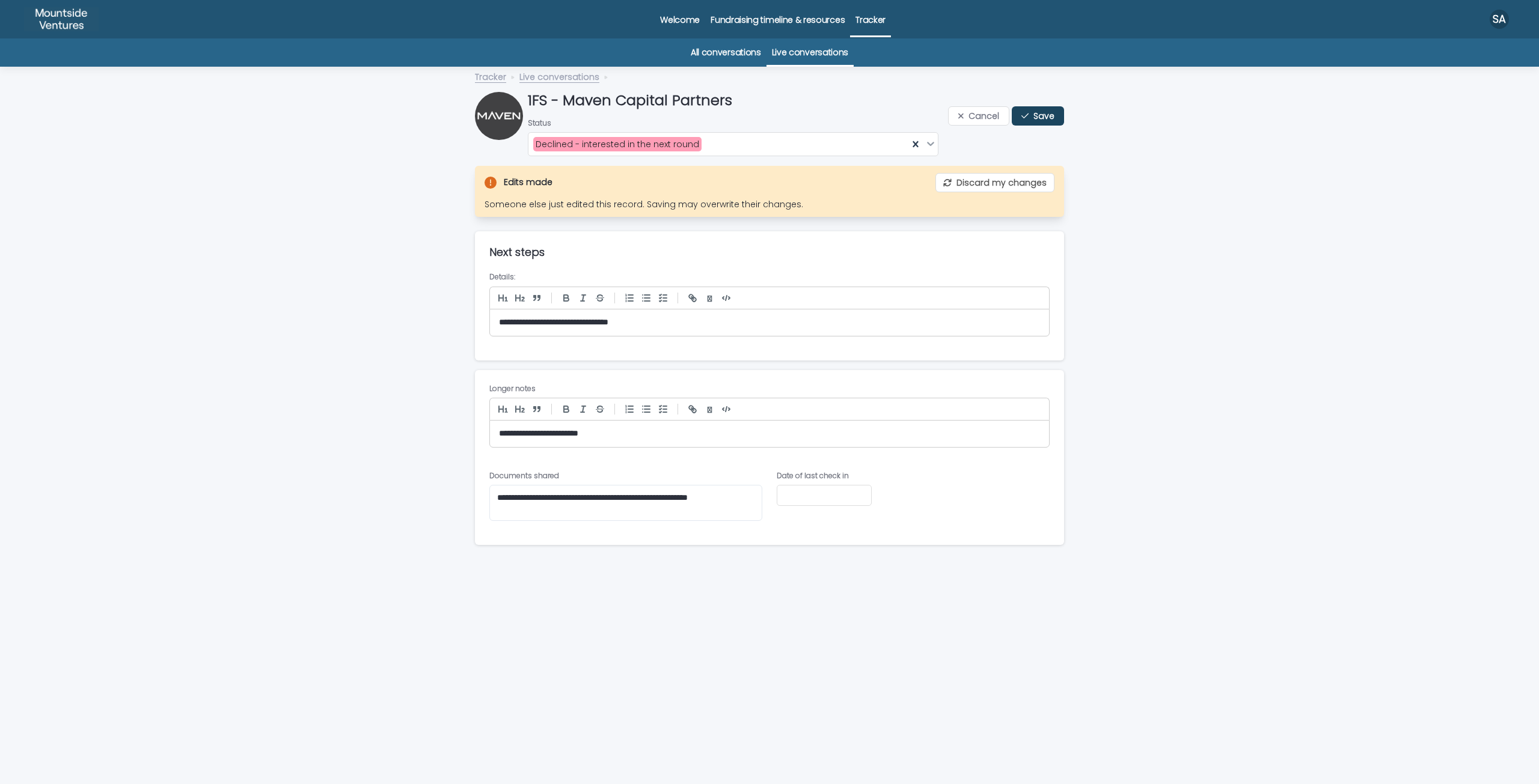
click at [1026, 121] on button "Save" at bounding box center [1038, 116] width 53 height 19
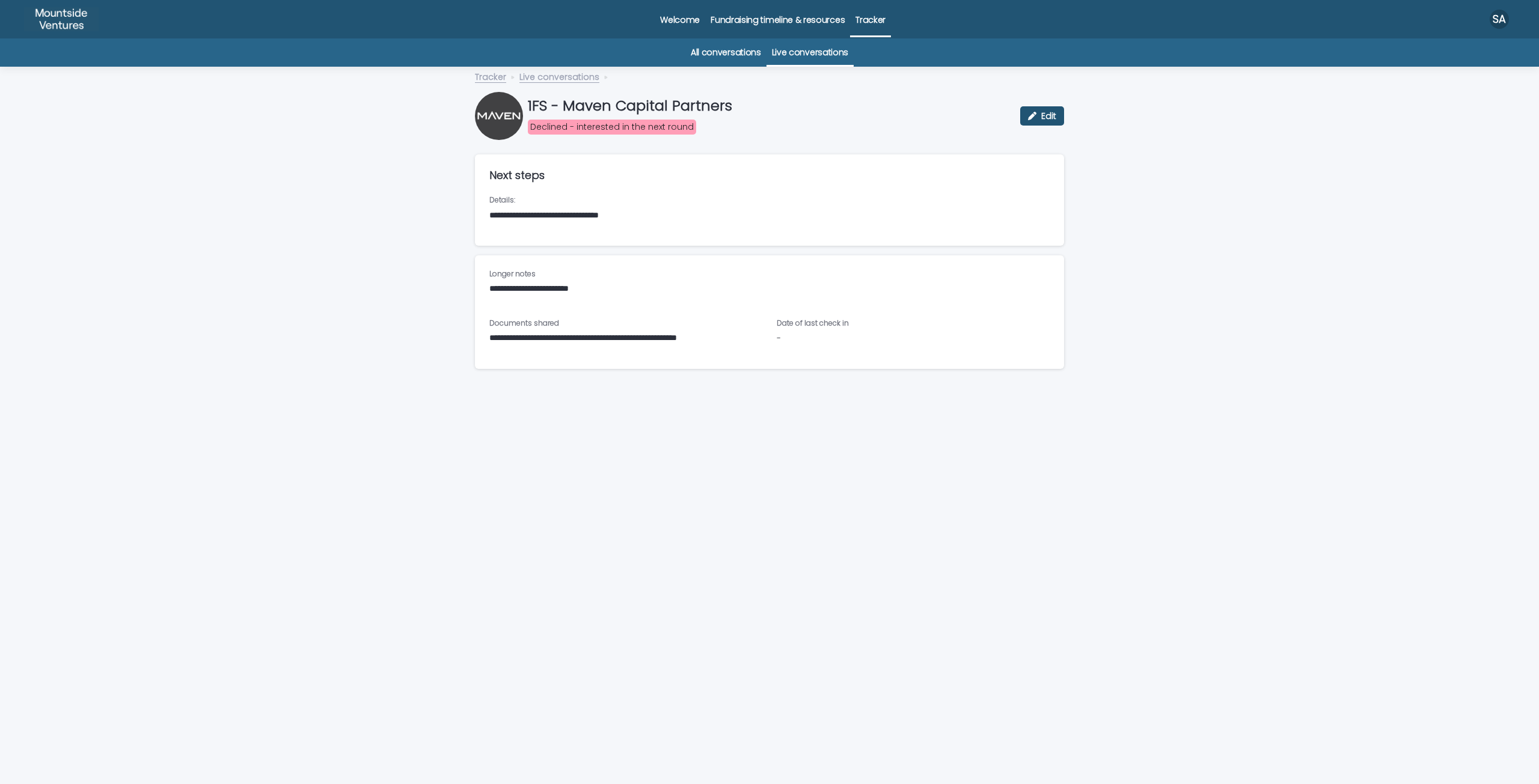
click at [804, 57] on link "Live conversations" at bounding box center [810, 53] width 76 height 28
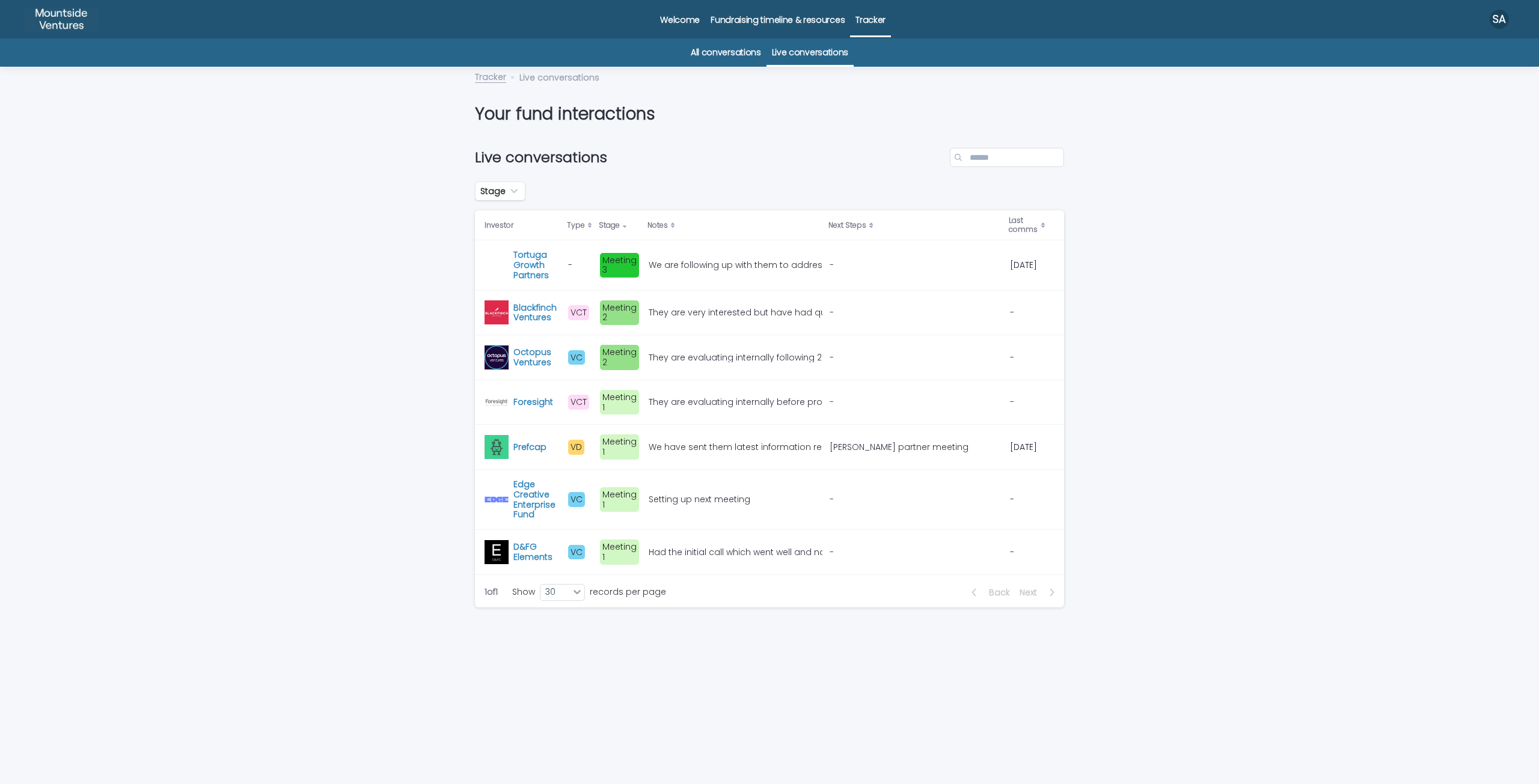
click at [771, 364] on div "They are evaluating internally following 2nd meeting They are evaluating intern…" at bounding box center [734, 358] width 172 height 20
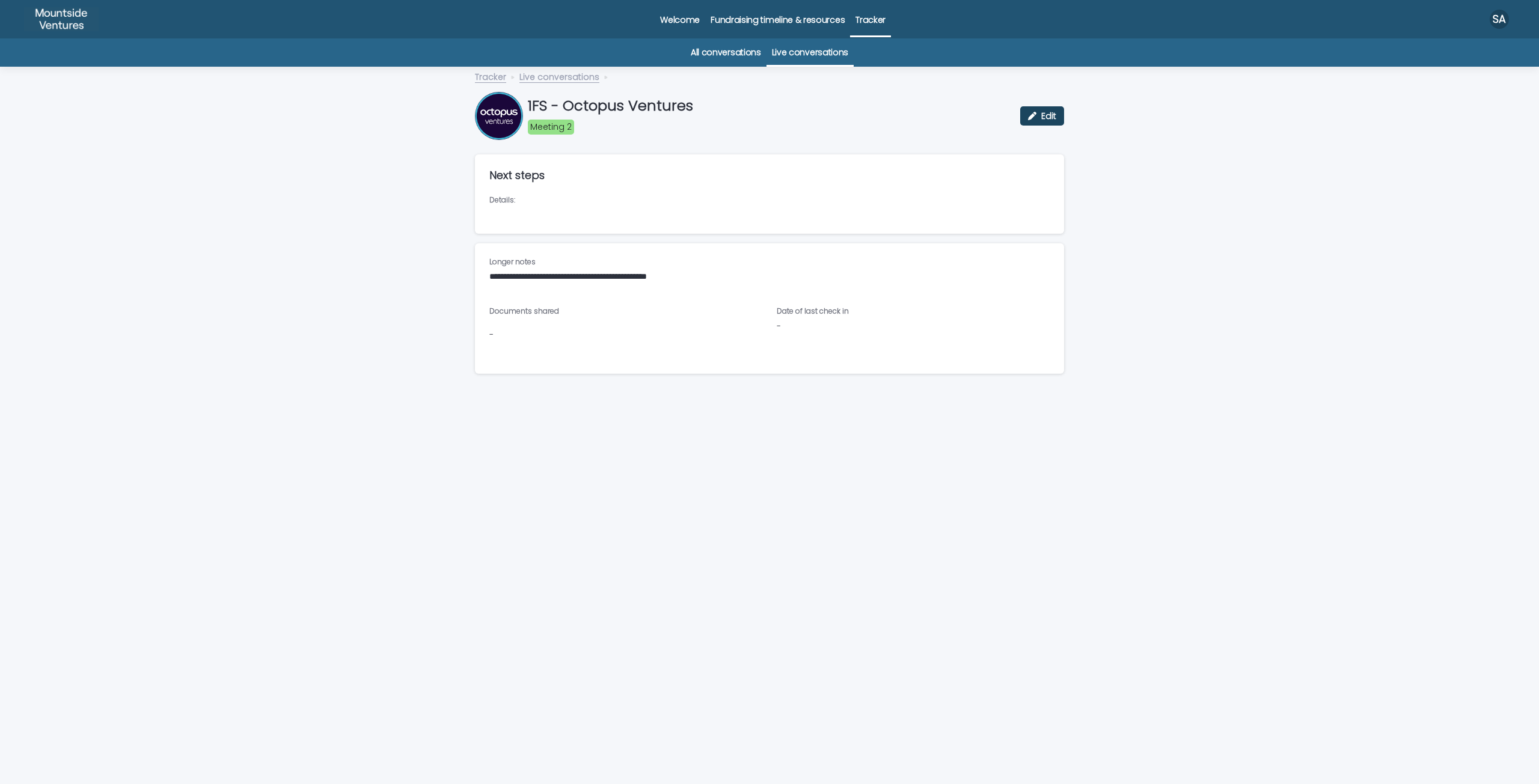
click at [1033, 120] on icon "button" at bounding box center [1032, 116] width 8 height 8
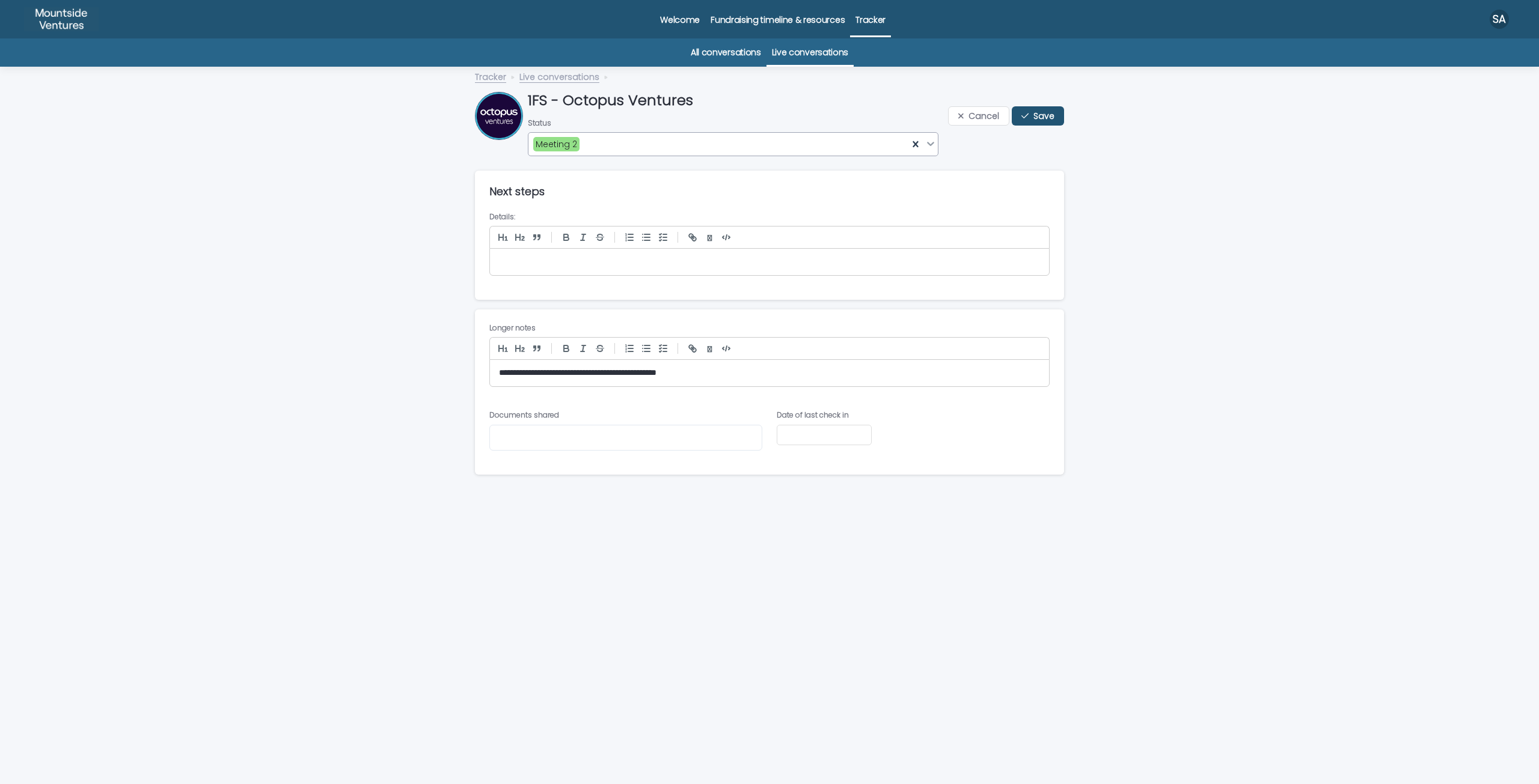
click at [635, 143] on div "Meeting 2" at bounding box center [718, 144] width 380 height 18
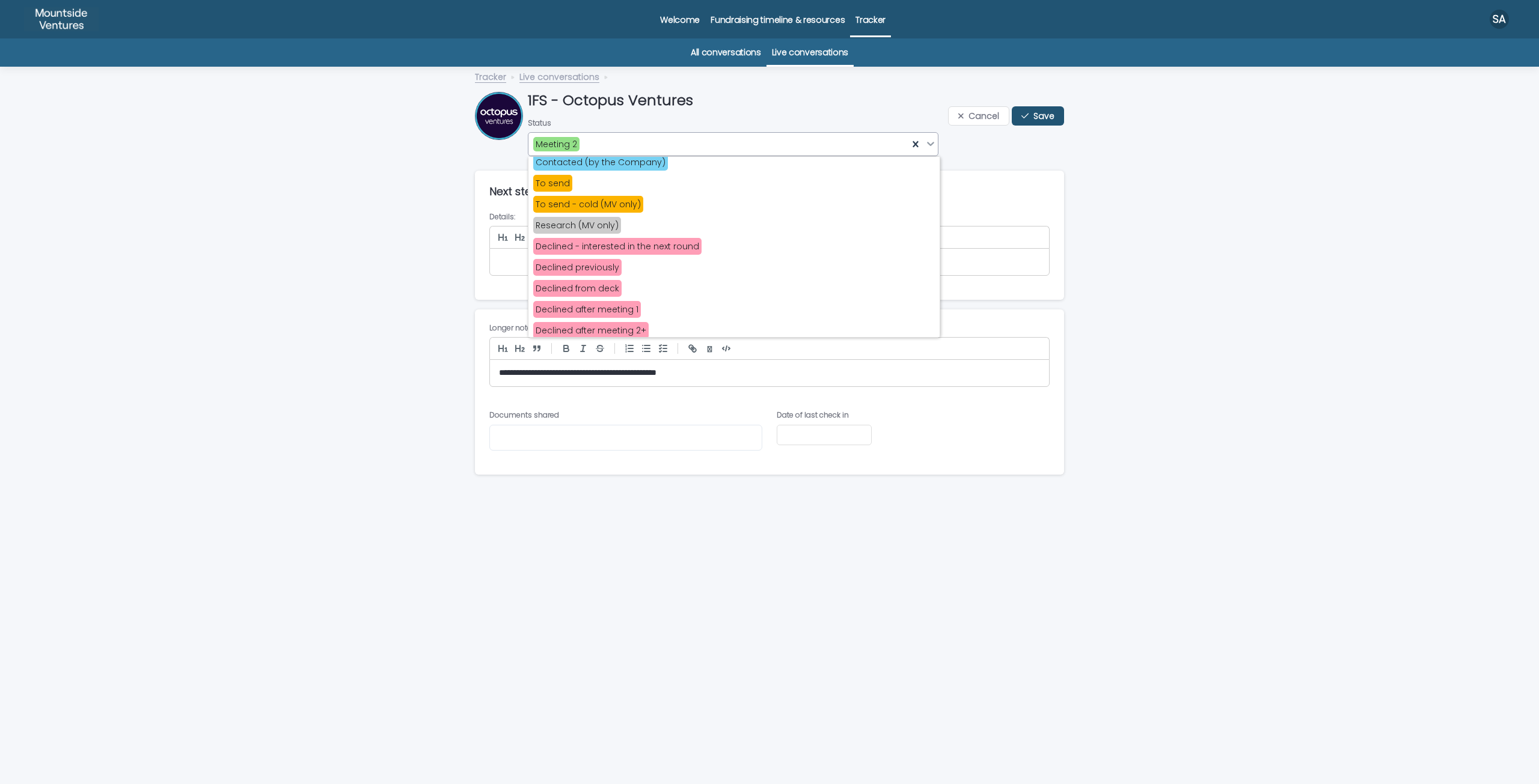
scroll to position [180, 0]
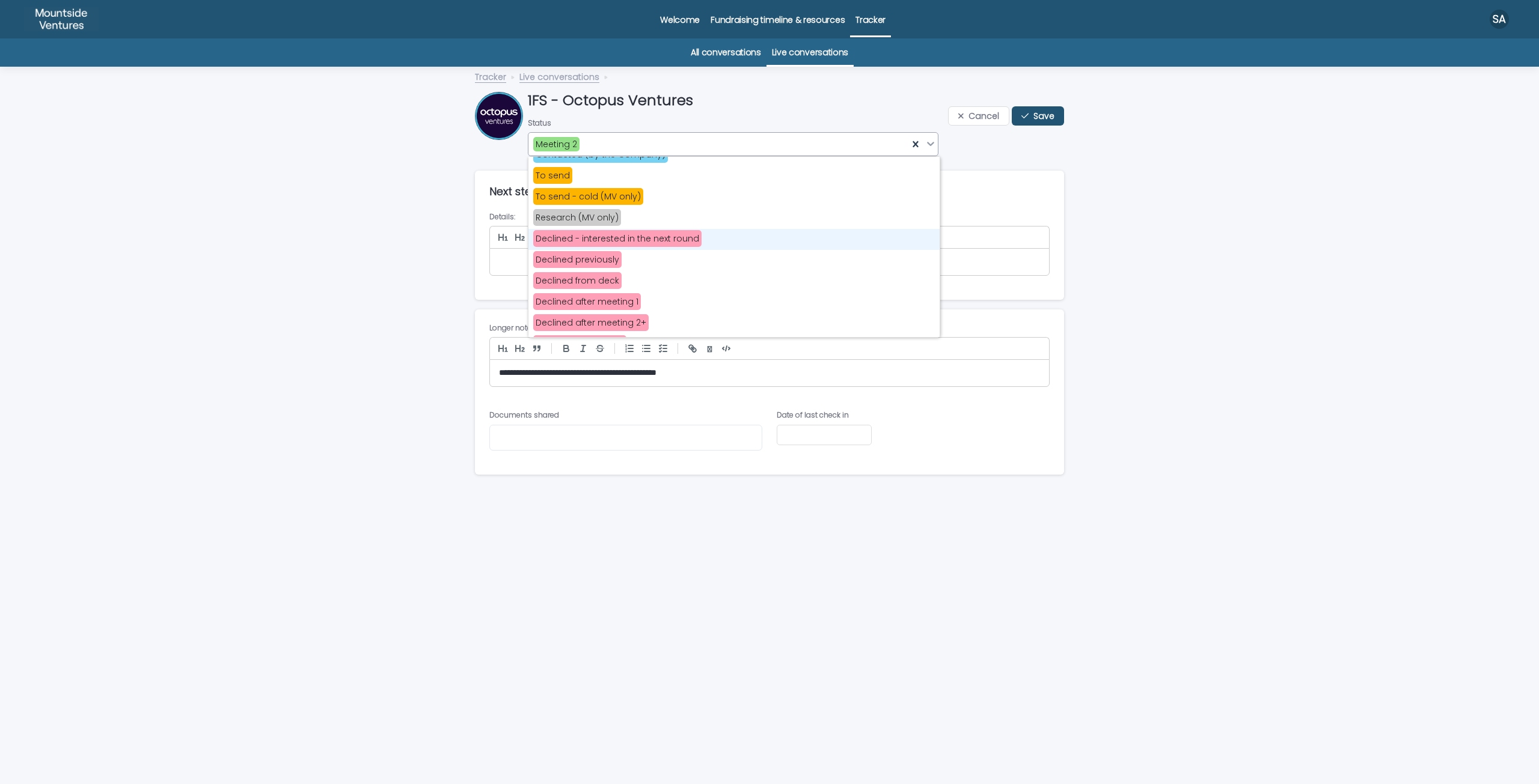
click at [631, 246] on span "Declined - interested in the next round" at bounding box center [618, 238] width 168 height 17
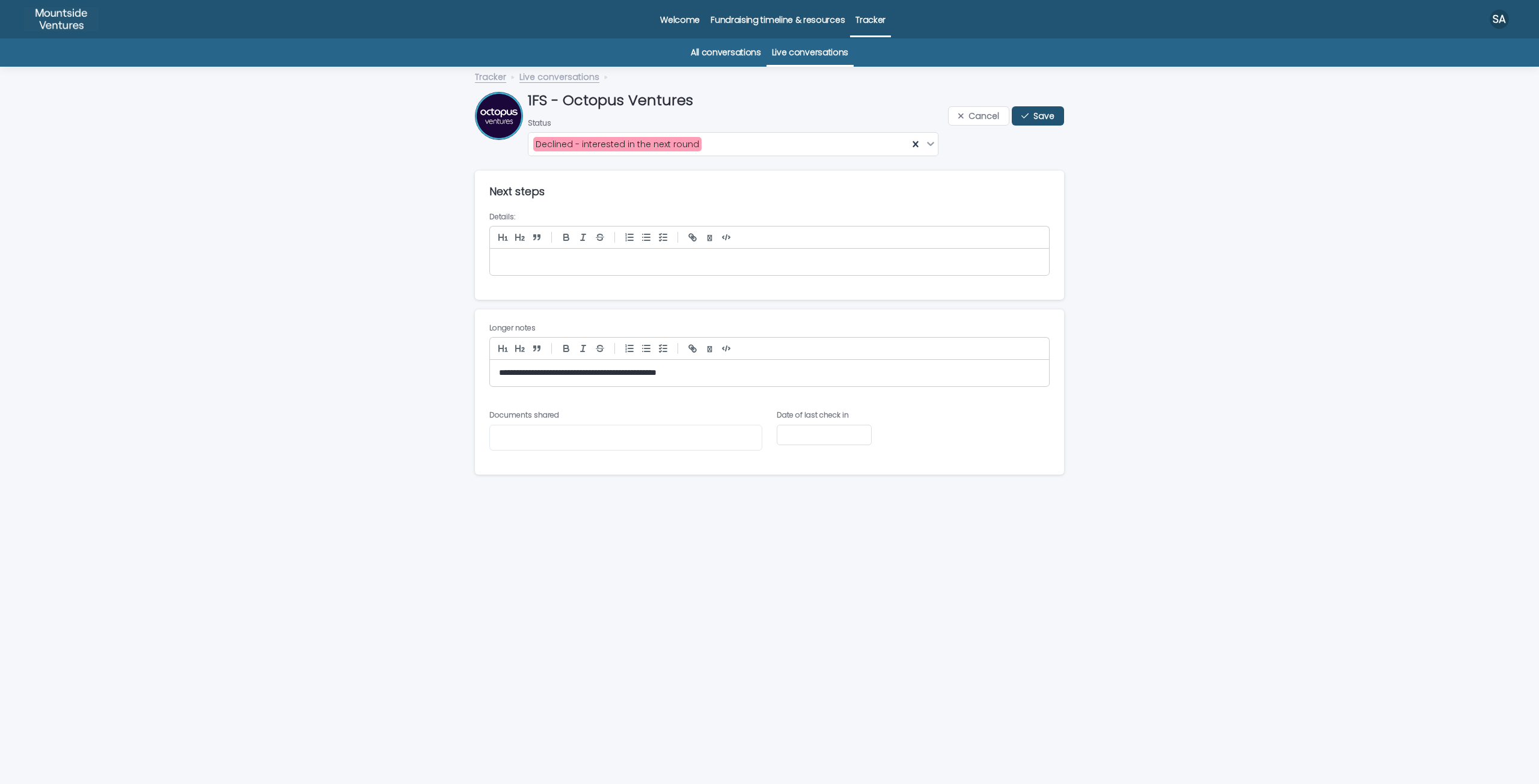
click at [611, 372] on p "**********" at bounding box center [769, 373] width 541 height 12
click at [1017, 117] on button "Save" at bounding box center [1038, 116] width 53 height 19
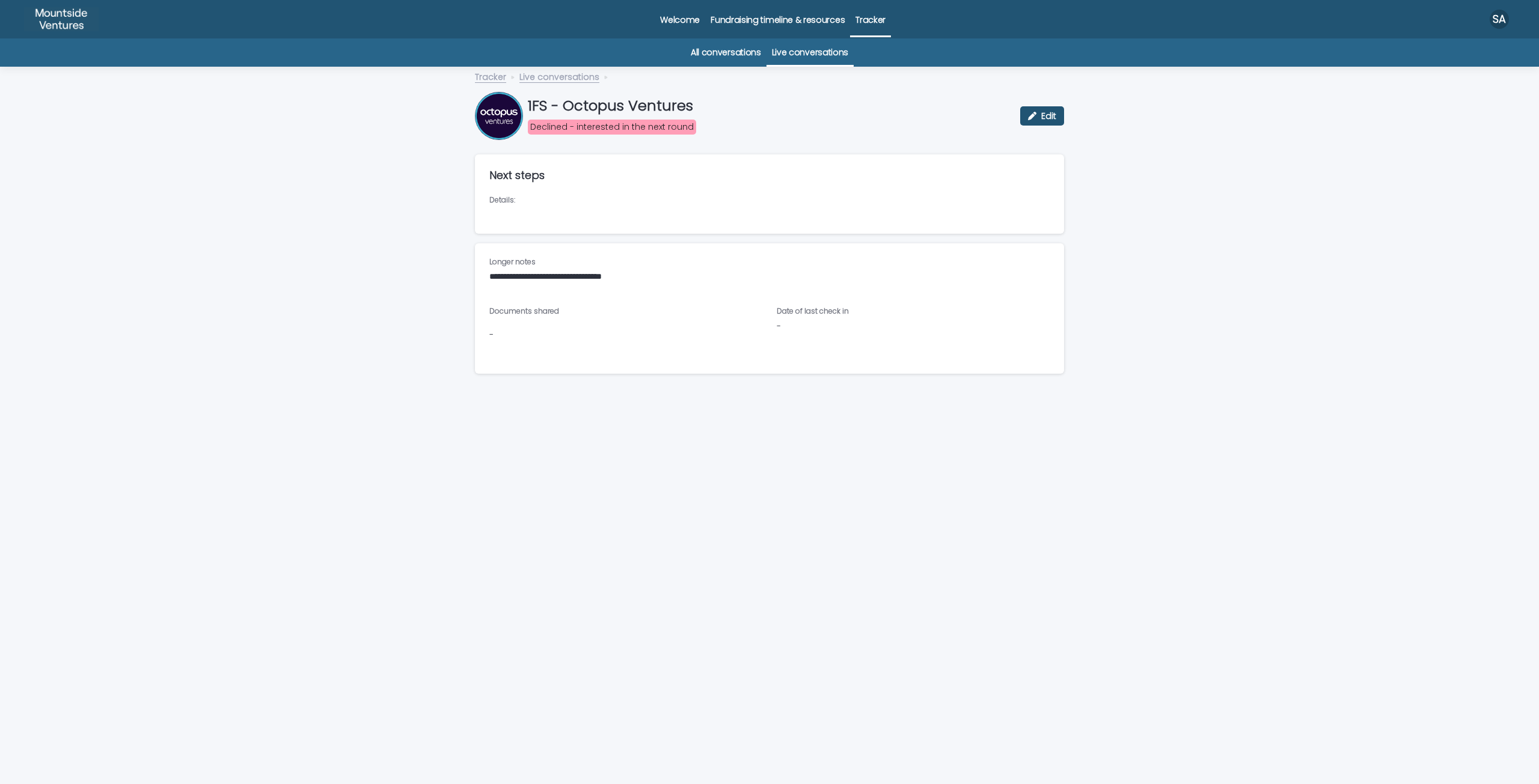
click at [804, 48] on link "Live conversations" at bounding box center [810, 53] width 76 height 28
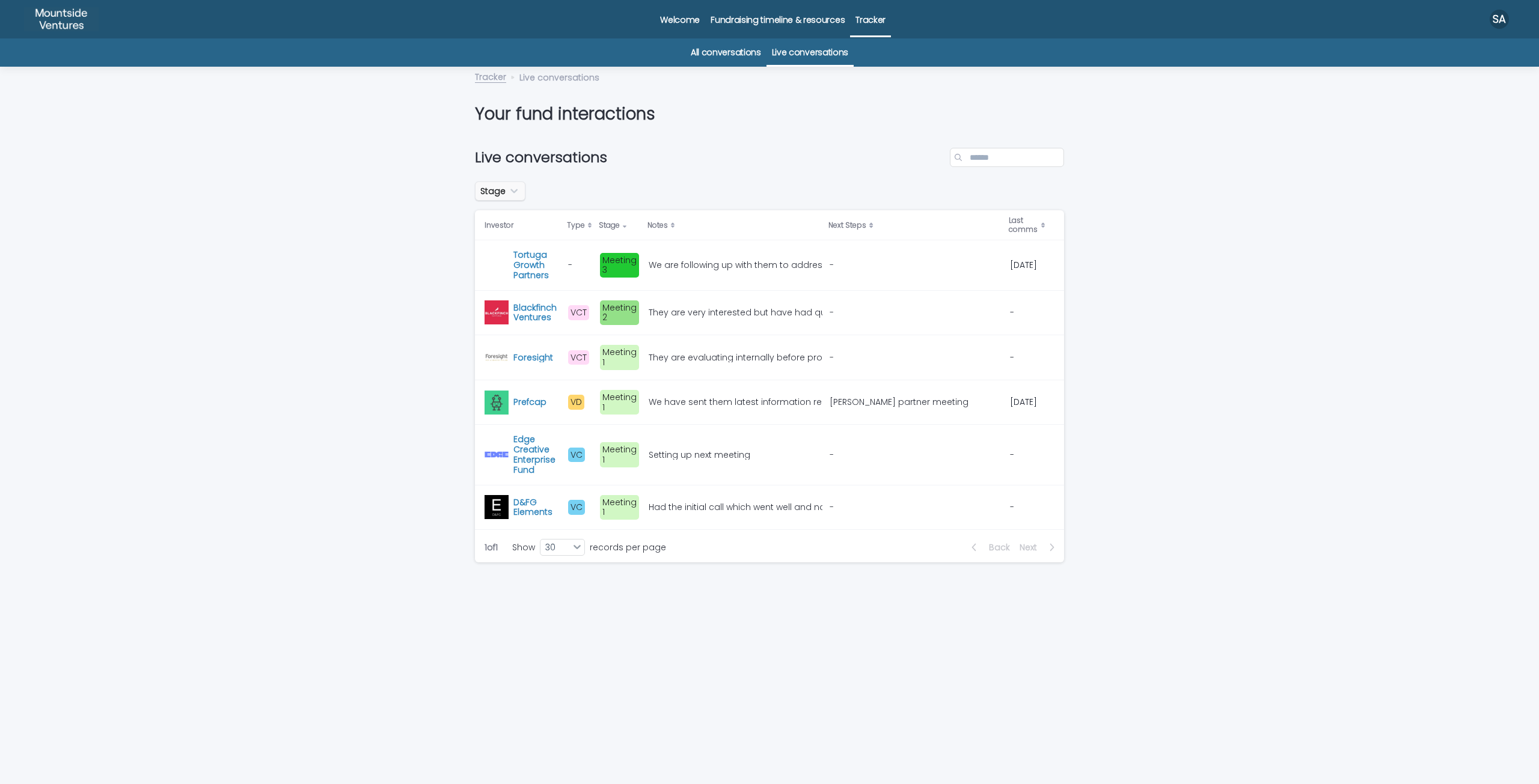
click at [510, 192] on icon "Stage" at bounding box center [513, 191] width 12 height 12
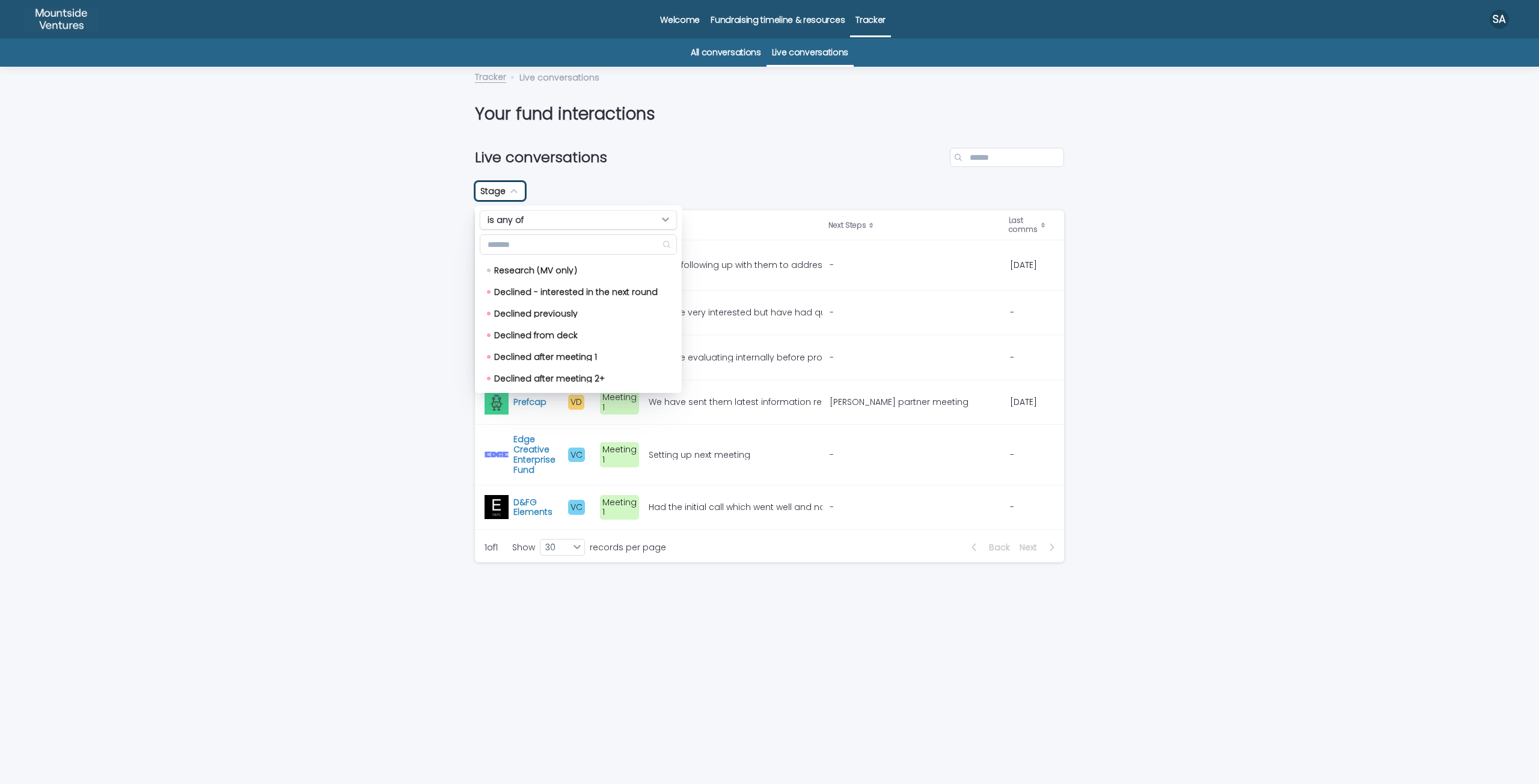
scroll to position [240, 0]
click at [561, 295] on div "Declined - interested in the next round" at bounding box center [579, 287] width 198 height 19
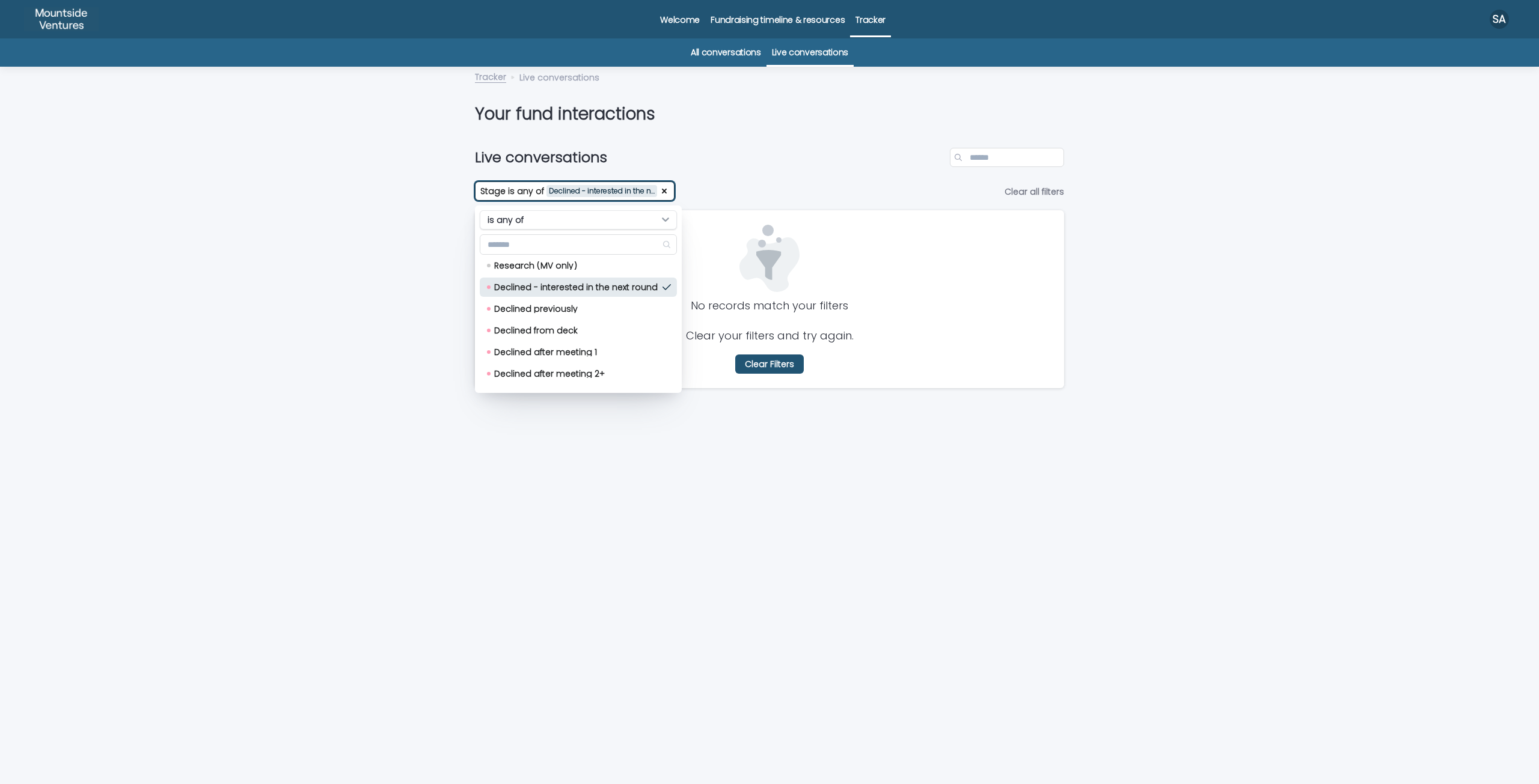
click at [423, 346] on div "Loading... Saving… Loading... Saving… Live conversations Stage is any of Declin…" at bounding box center [769, 454] width 1539 height 660
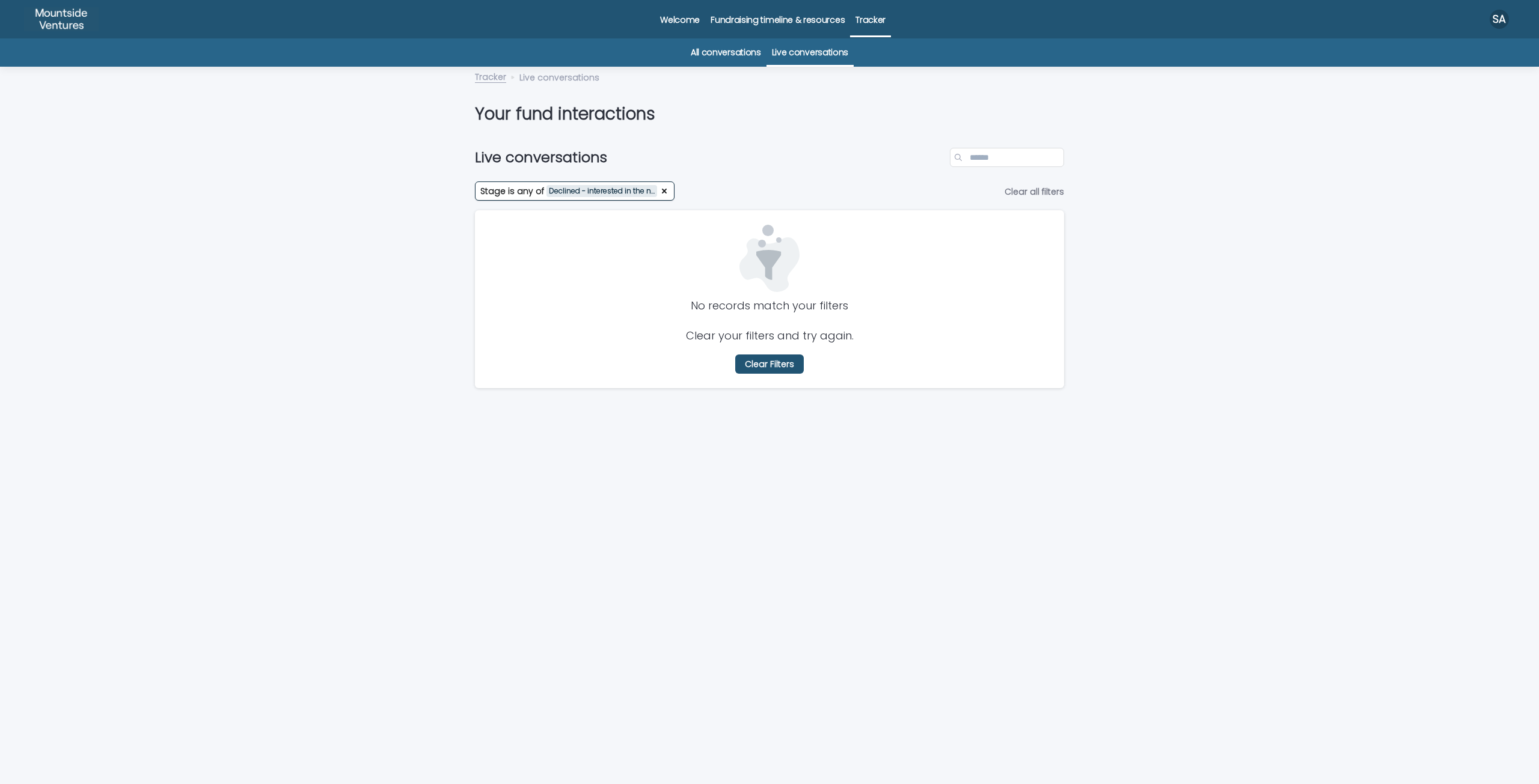
click at [480, 79] on link "Tracker" at bounding box center [491, 75] width 32 height 14
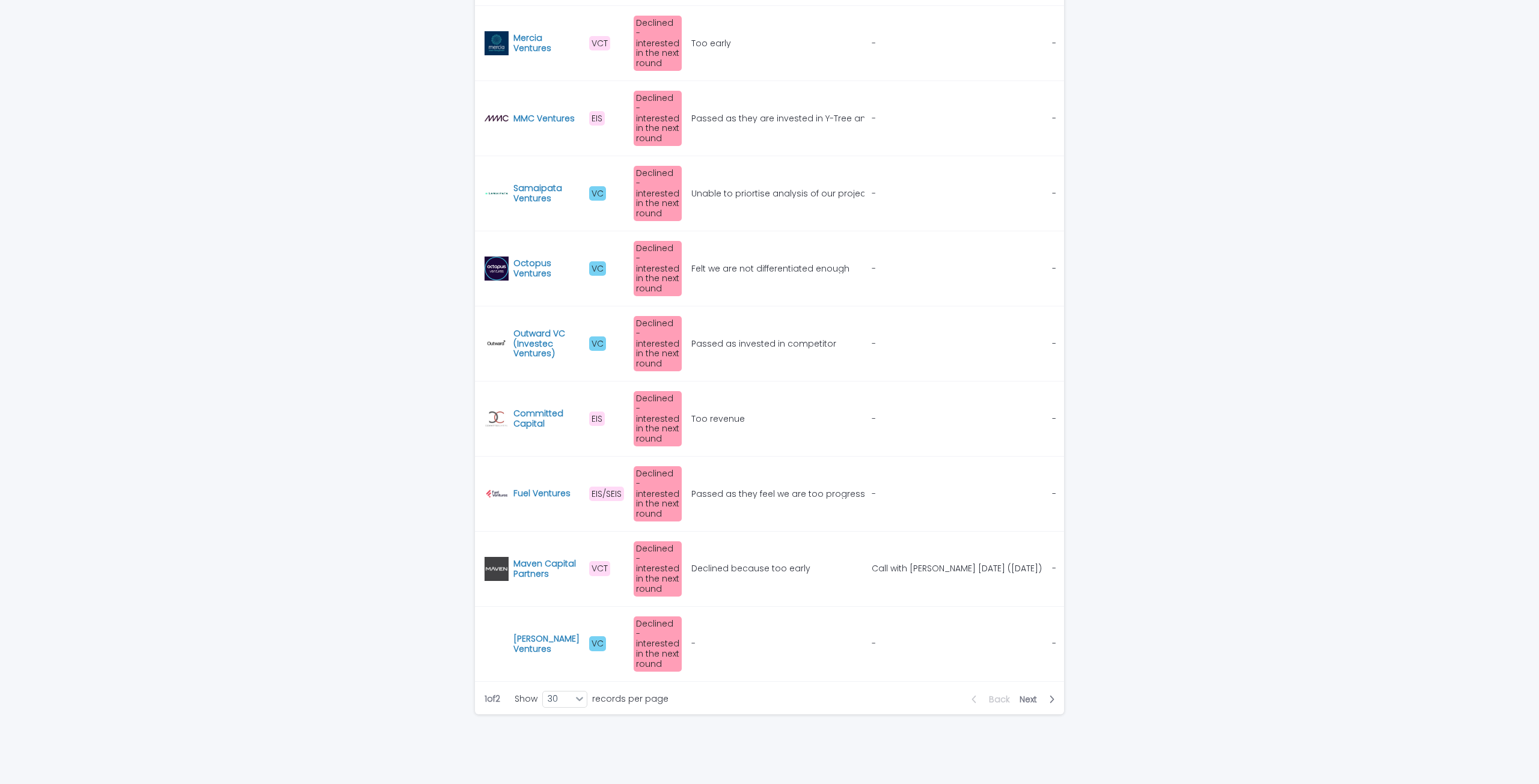
scroll to position [1418, 0]
click at [1024, 695] on span "Next" at bounding box center [1031, 699] width 24 height 8
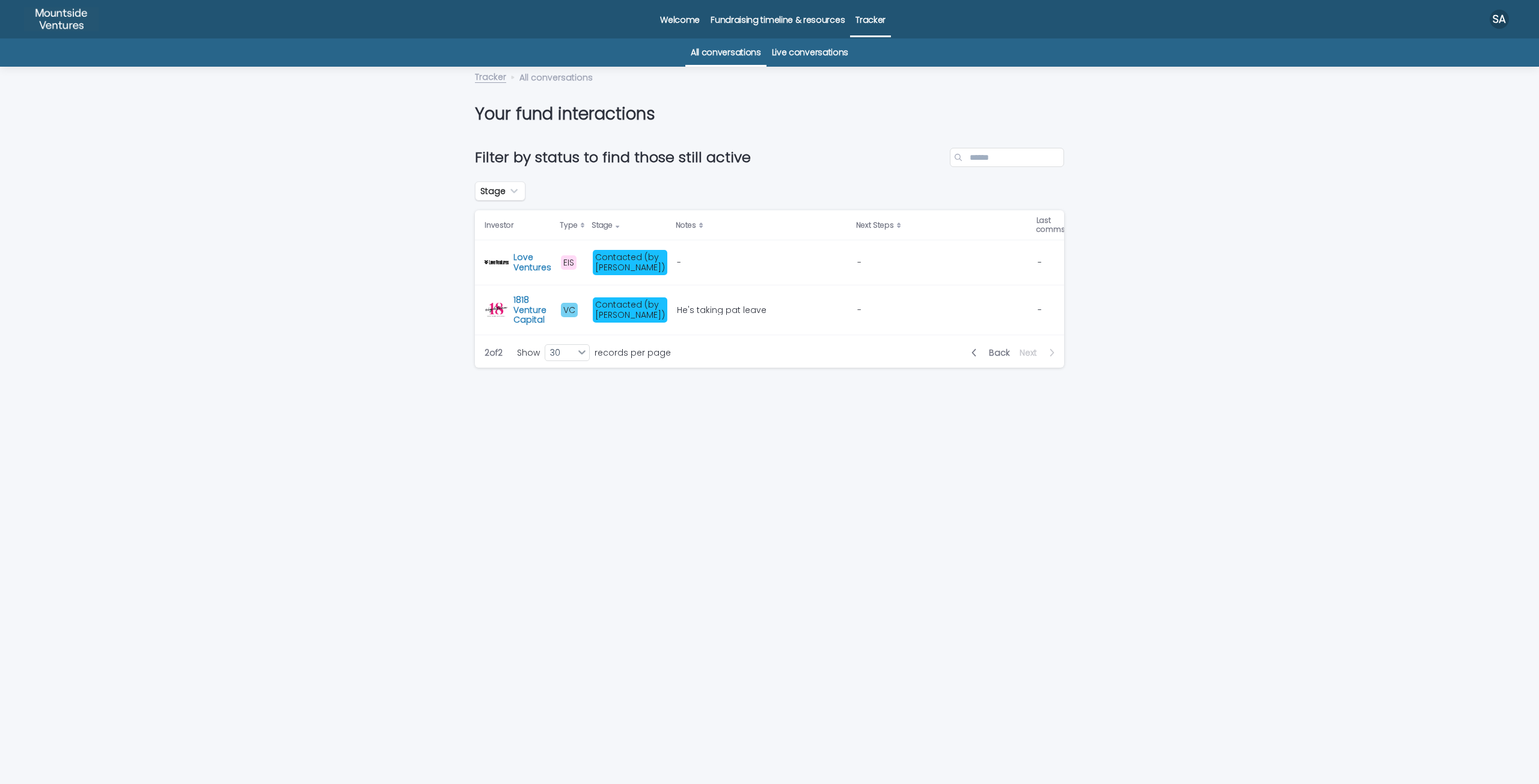
click at [988, 357] on span "Back" at bounding box center [995, 353] width 28 height 8
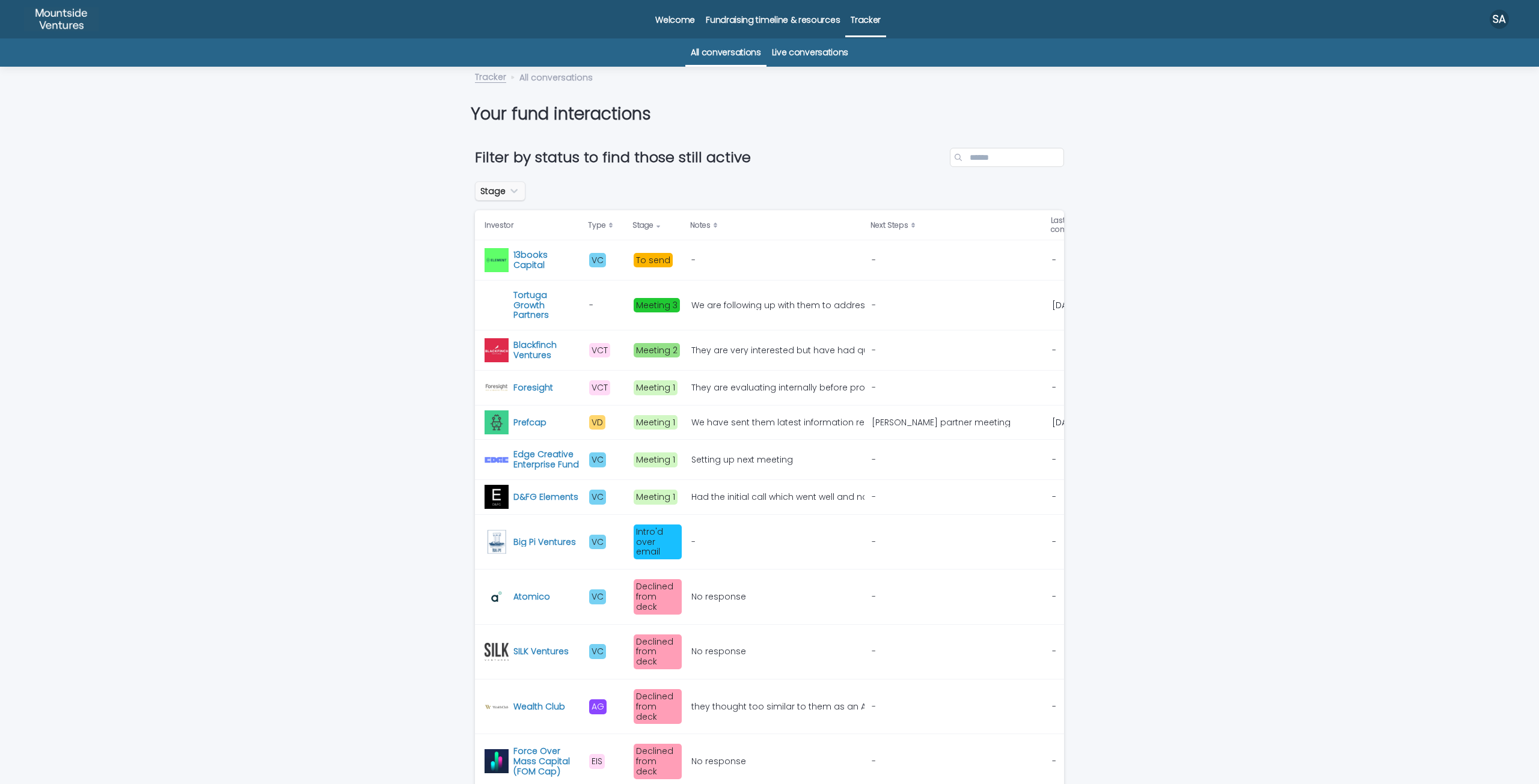
click at [512, 191] on icon "Stage" at bounding box center [513, 191] width 12 height 12
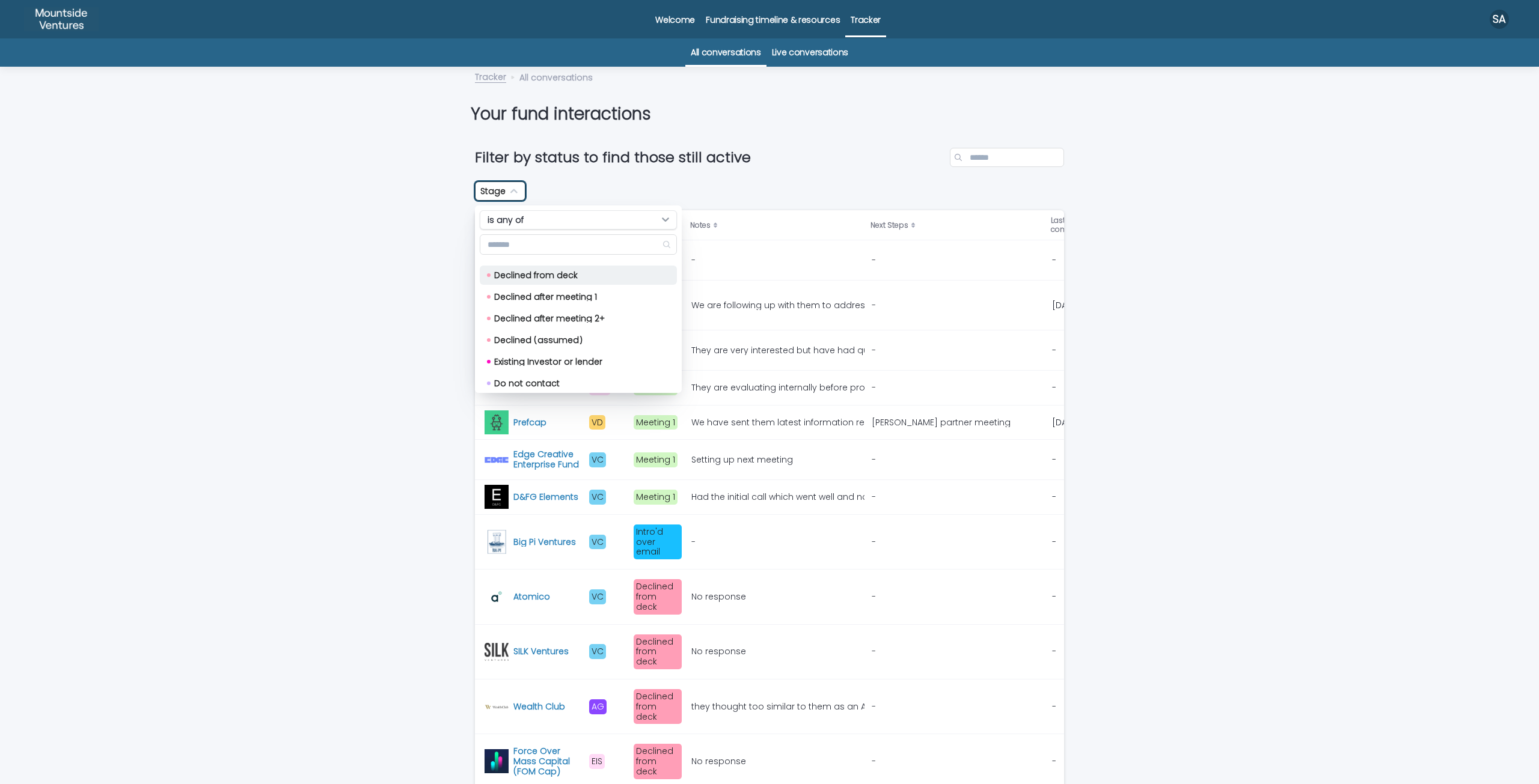
scroll to position [300, 0]
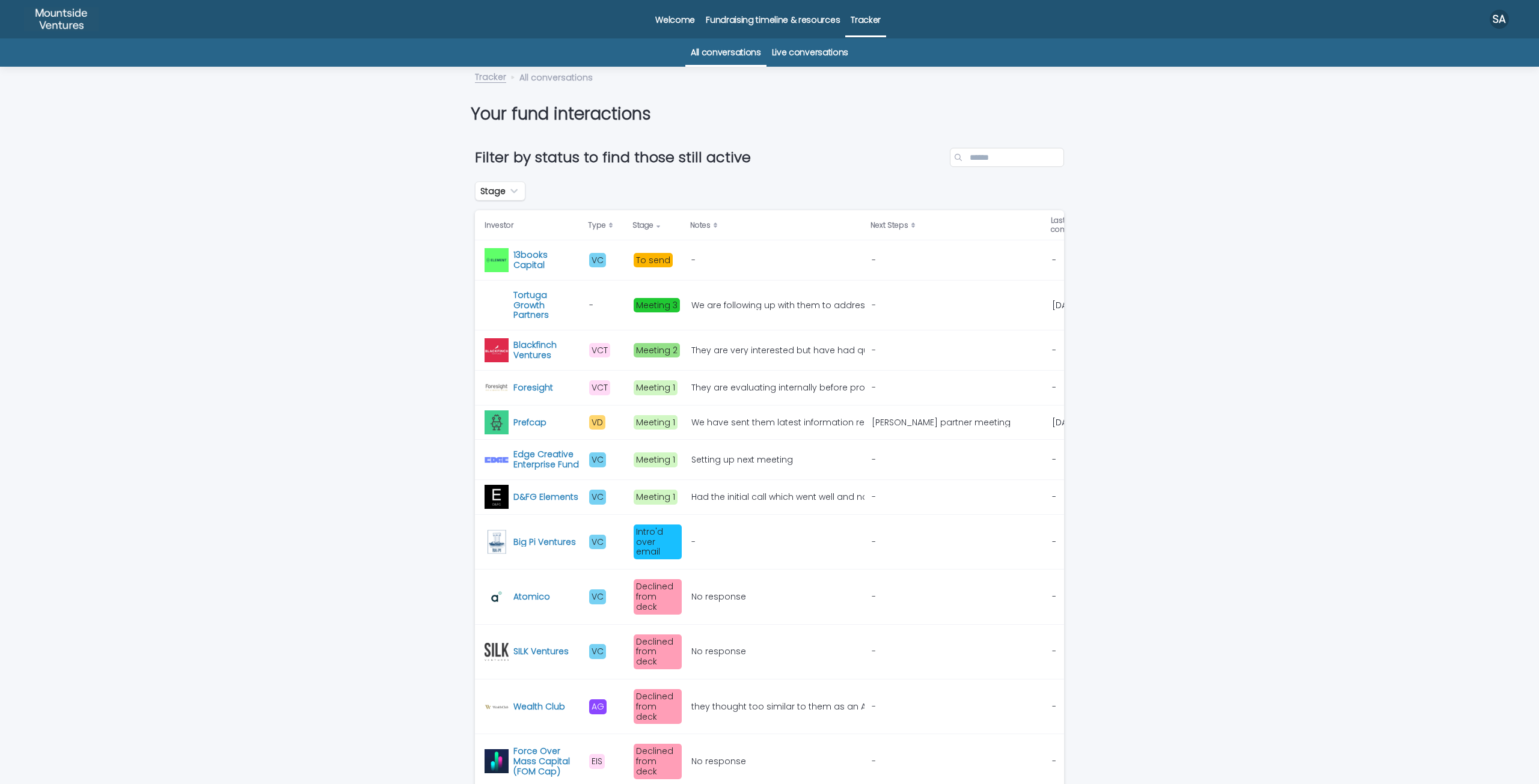
click at [941, 298] on div "- -" at bounding box center [957, 305] width 171 height 20
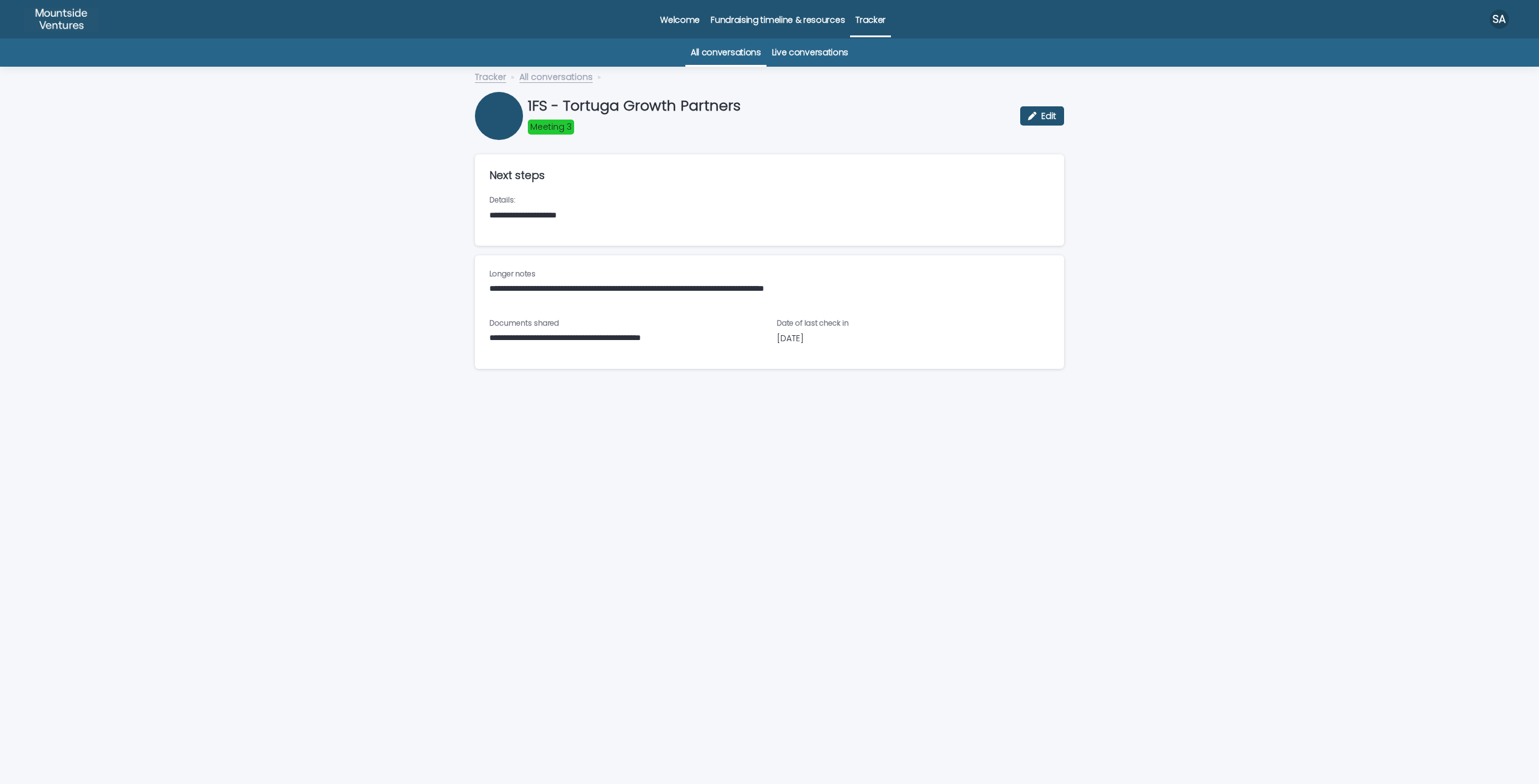
click at [499, 78] on link "Tracker" at bounding box center [491, 75] width 32 height 14
